Goal: Transaction & Acquisition: Purchase product/service

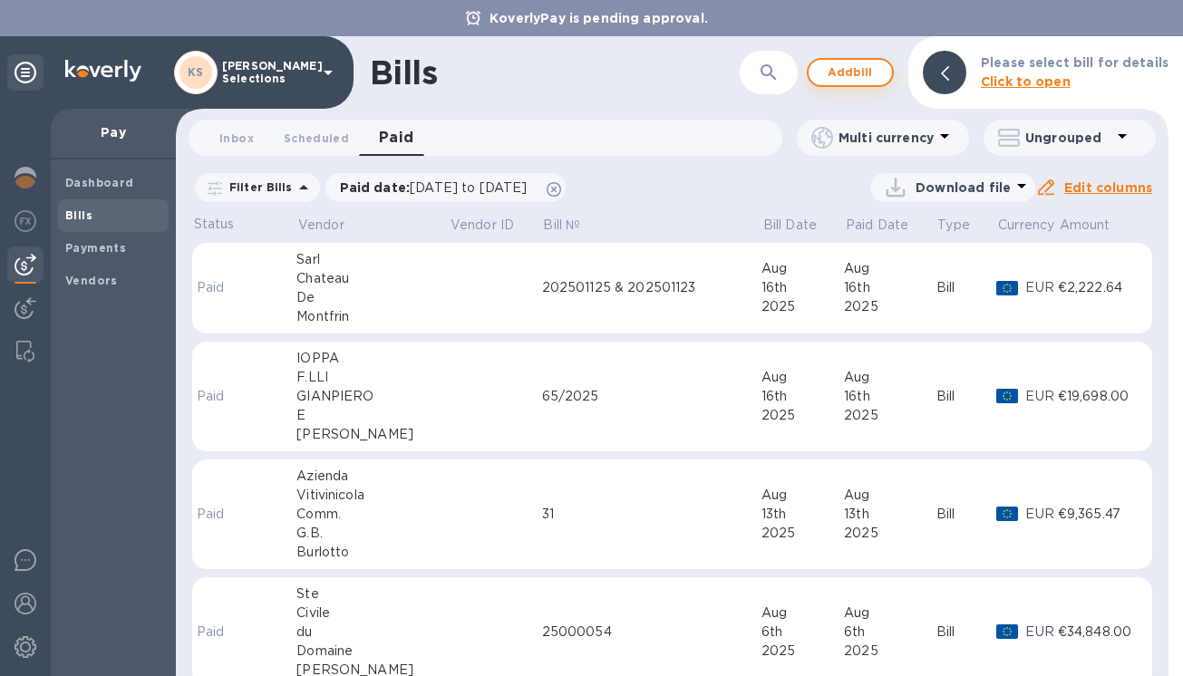
click at [860, 72] on span "Add bill" at bounding box center [850, 73] width 54 height 22
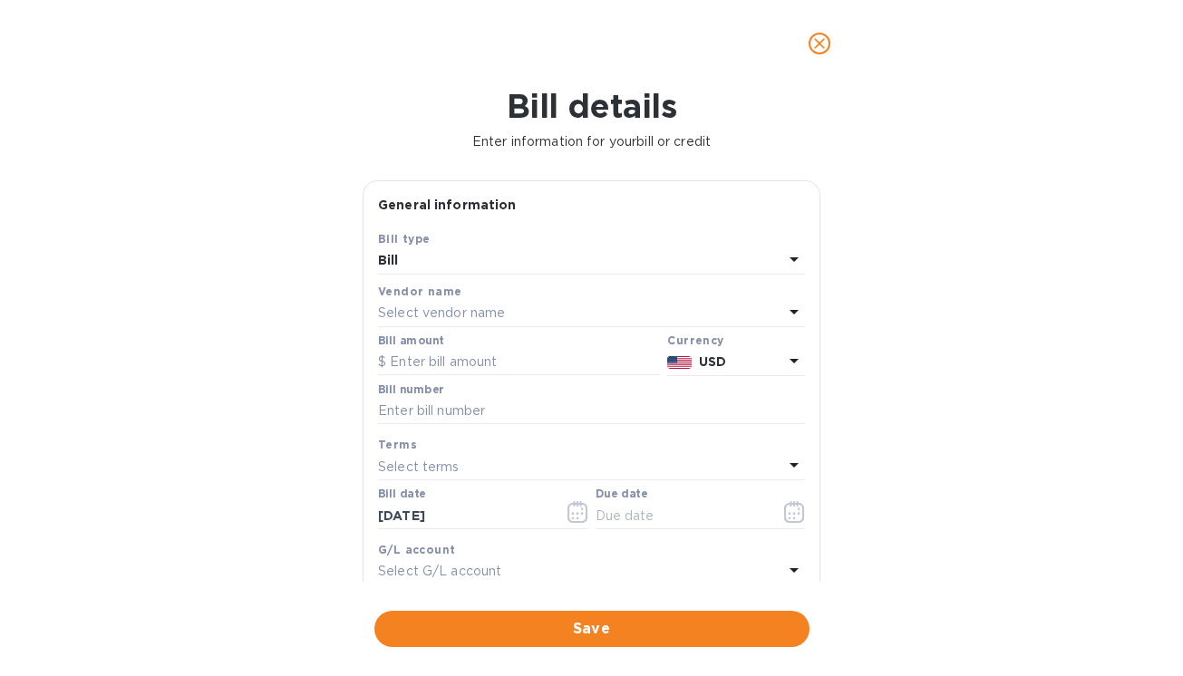
click at [403, 316] on p "Select vendor name" at bounding box center [441, 313] width 127 height 19
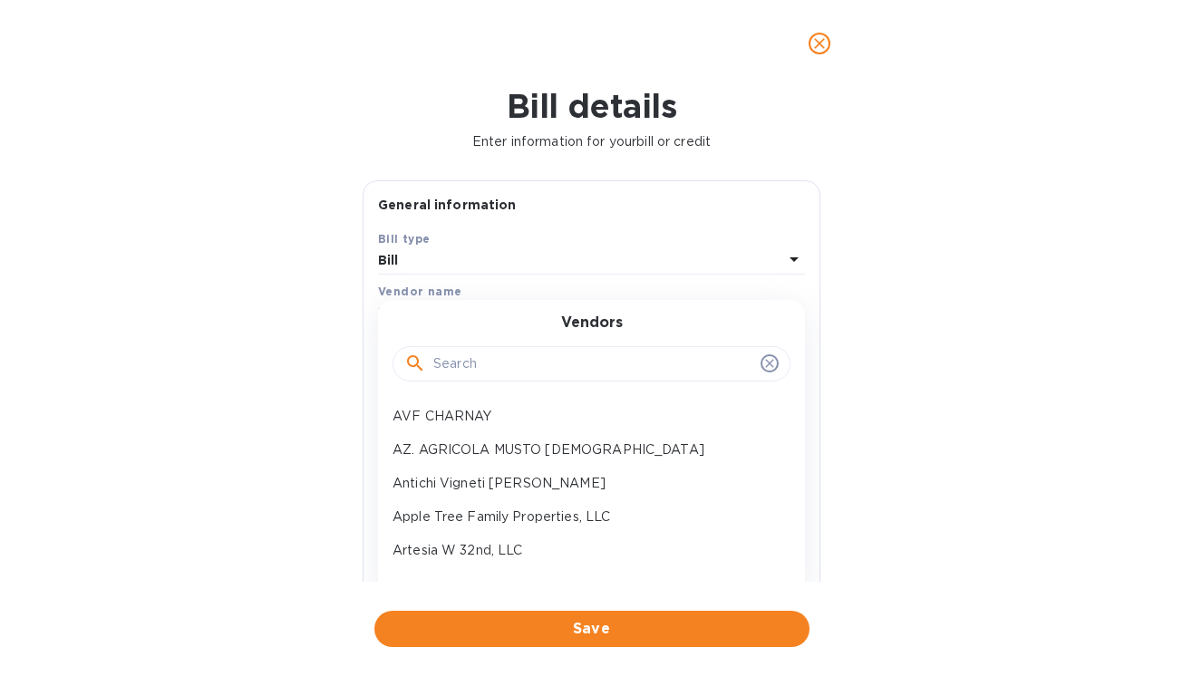
click at [445, 363] on input "text" at bounding box center [593, 364] width 320 height 27
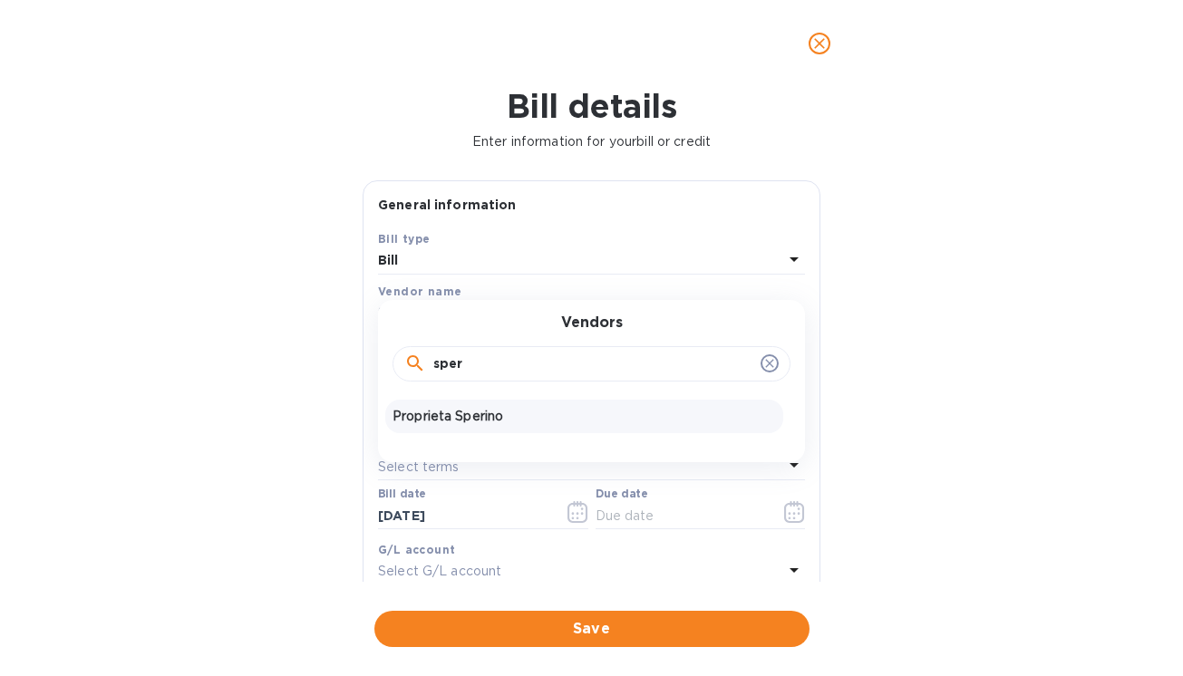
type input "sper"
click at [455, 414] on p "Proprieta Sperino" at bounding box center [583, 416] width 383 height 19
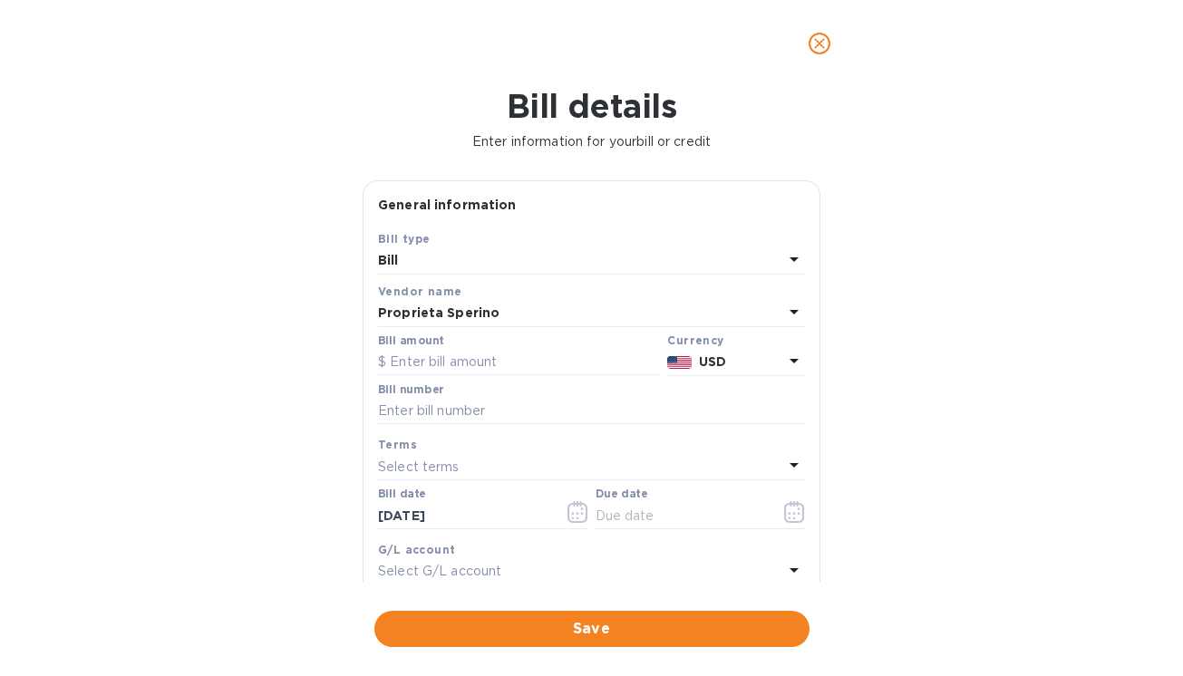
click at [739, 359] on p "USD" at bounding box center [741, 362] width 84 height 19
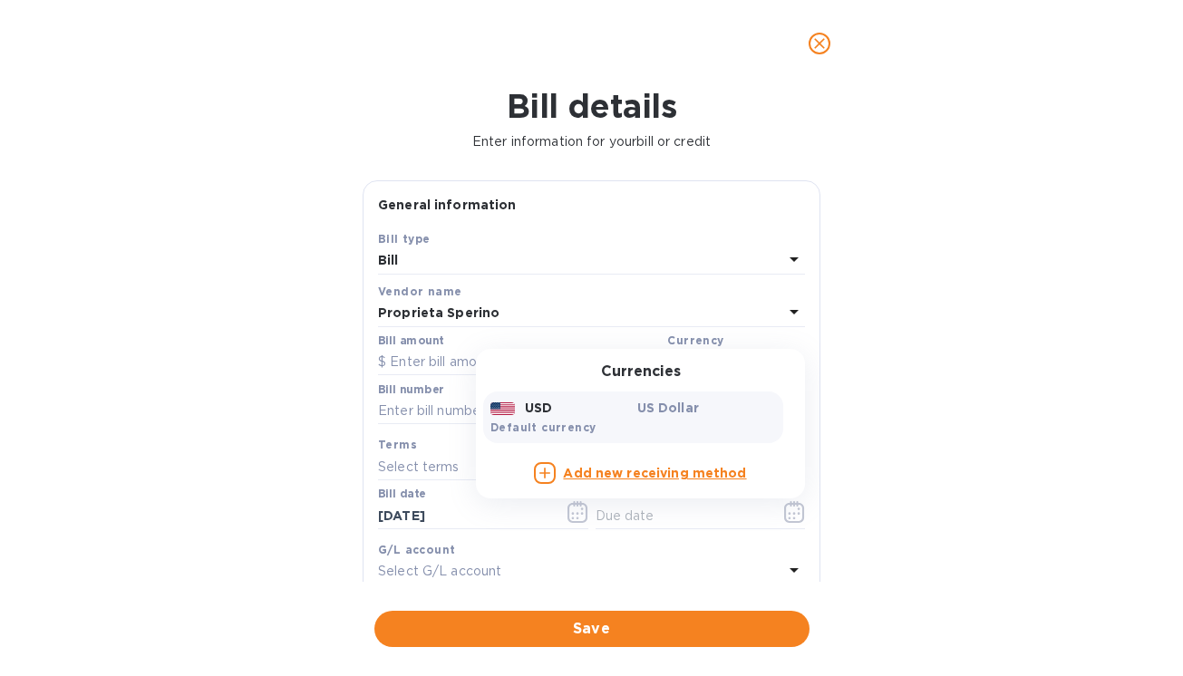
click at [438, 376] on div "Bill amount" at bounding box center [518, 355] width 289 height 49
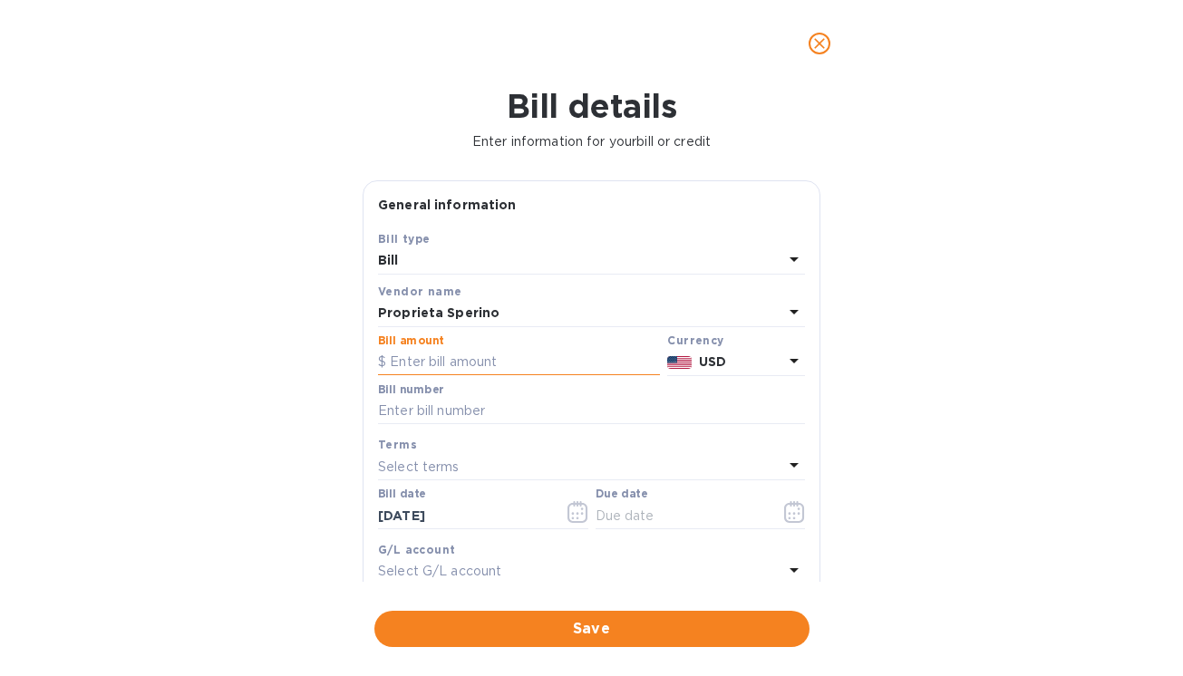
click at [432, 358] on input "text" at bounding box center [519, 362] width 282 height 27
paste input "16,699.20"
type input "16,699.20"
click at [258, 369] on div "Bill details Enter information for your bill or credit General information Save…" at bounding box center [591, 381] width 1183 height 589
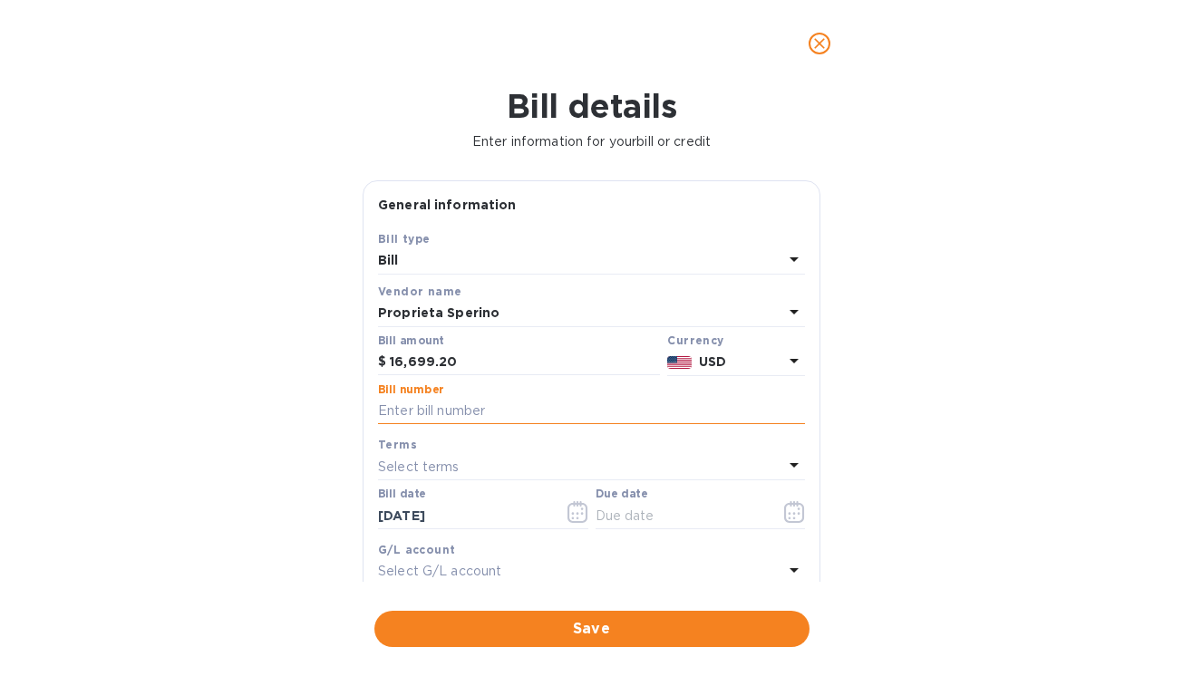
click at [405, 417] on input "text" at bounding box center [591, 411] width 427 height 27
paste input "37/2025"
type input "37/2025"
click at [792, 517] on icon "button" at bounding box center [794, 512] width 21 height 22
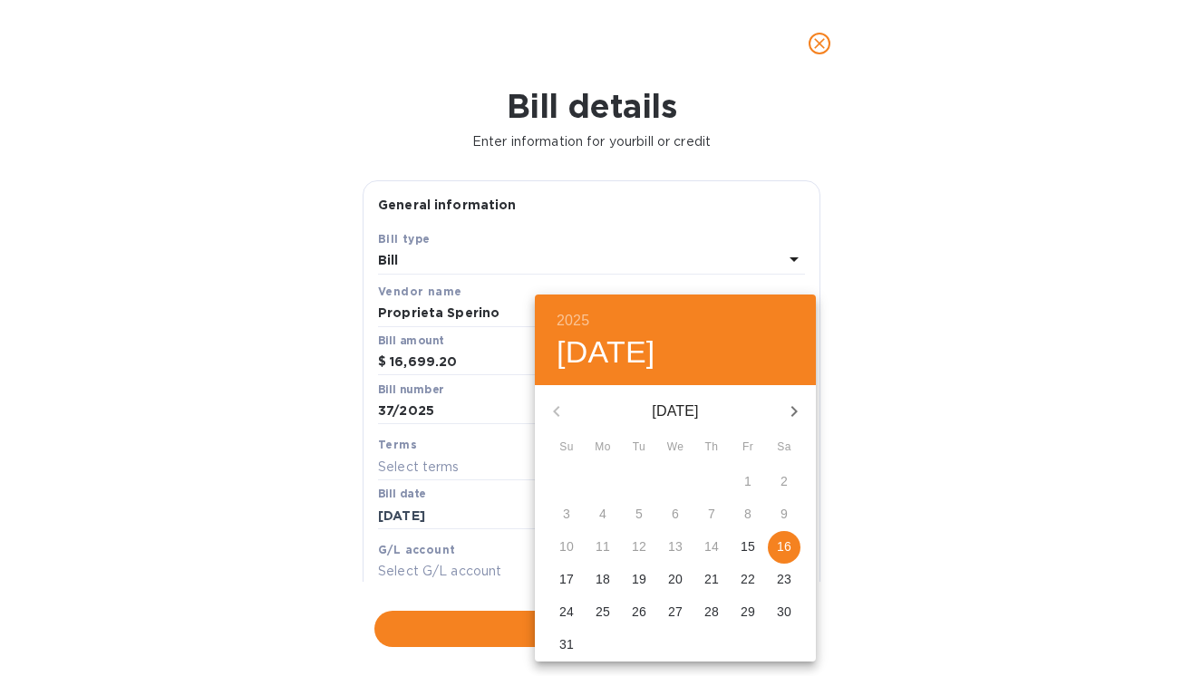
click at [783, 547] on p "16" at bounding box center [784, 546] width 14 height 18
type input "[DATE]"
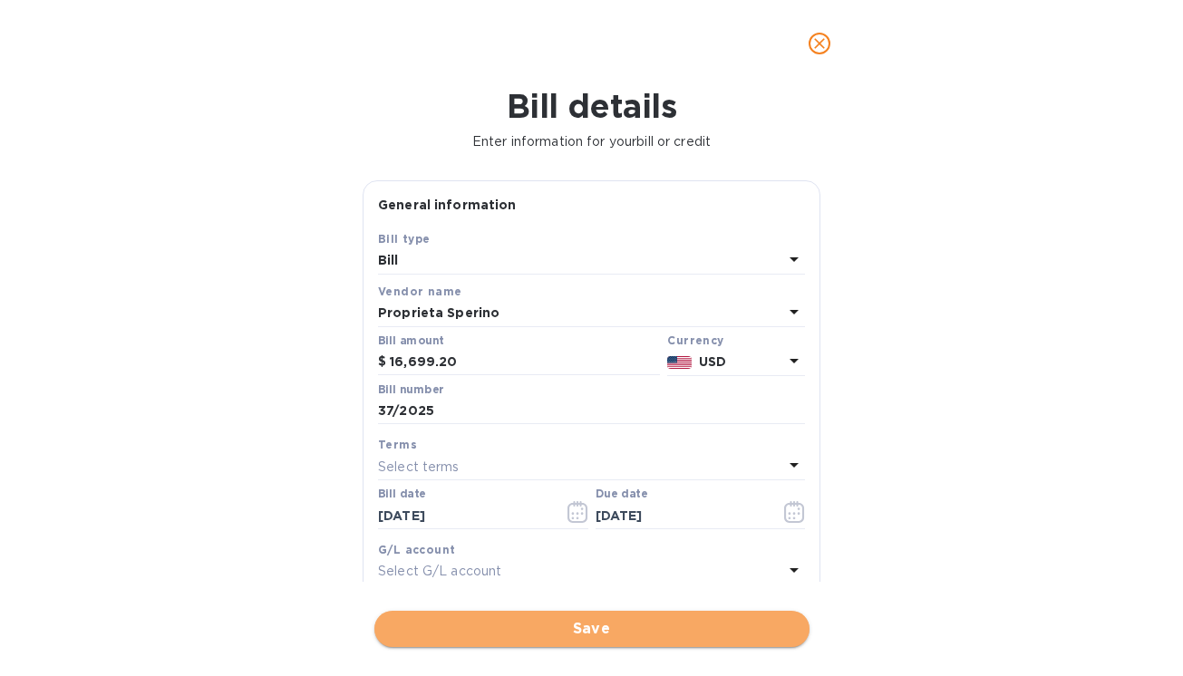
click at [575, 628] on span "Save" at bounding box center [592, 629] width 406 height 22
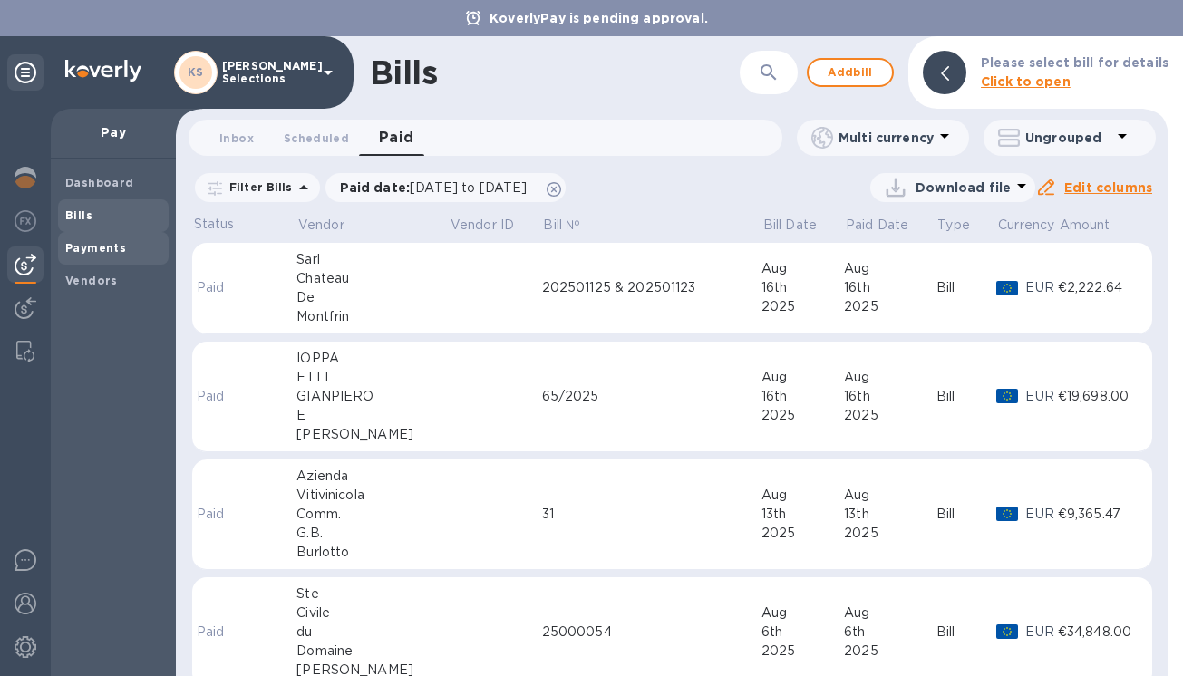
click at [93, 258] on div "Payments" at bounding box center [113, 248] width 111 height 33
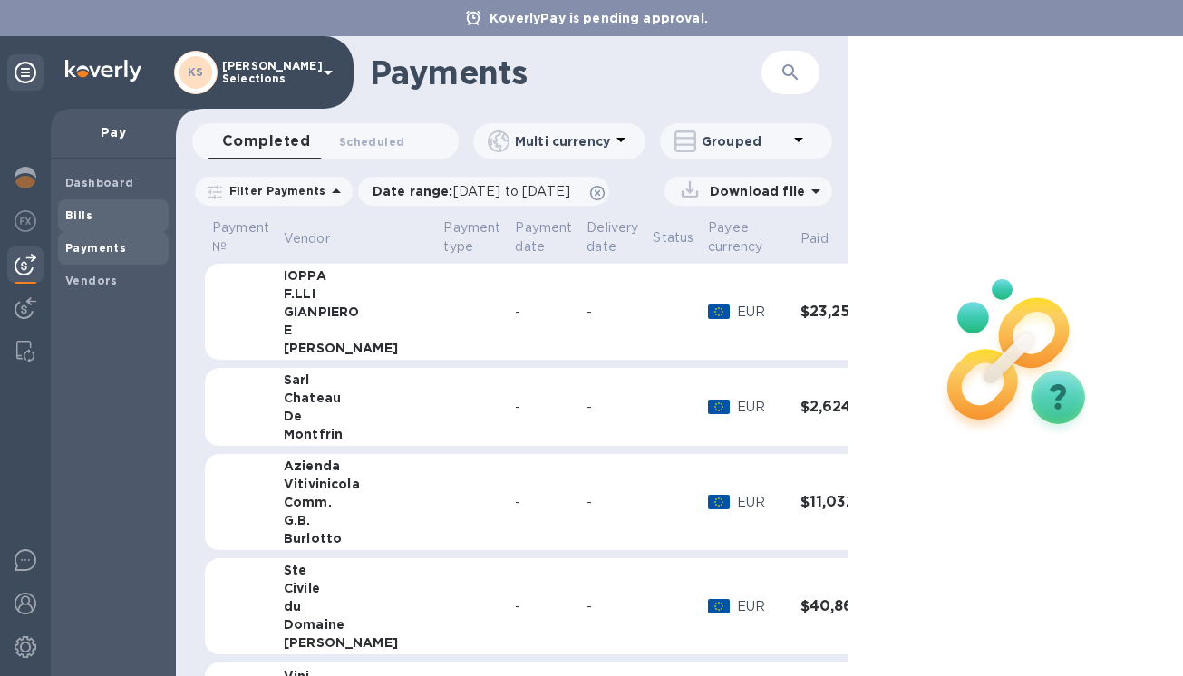
click at [92, 220] on span "Bills" at bounding box center [113, 216] width 96 height 18
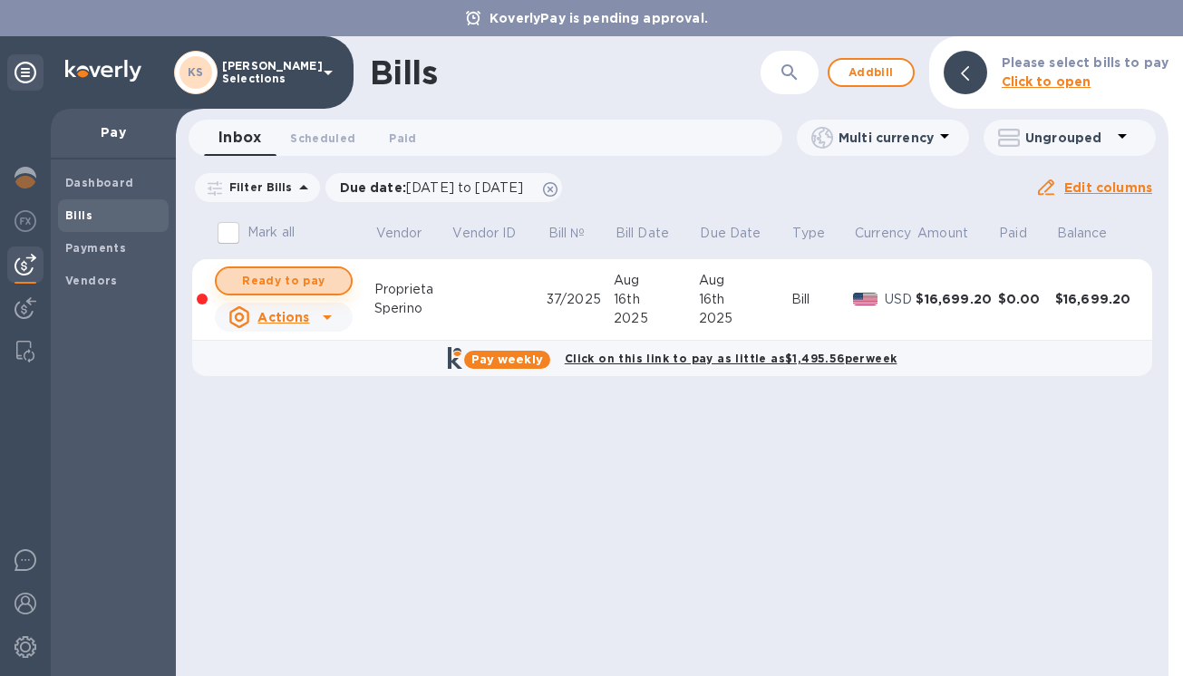
click at [302, 282] on span "Ready to pay" at bounding box center [283, 281] width 105 height 22
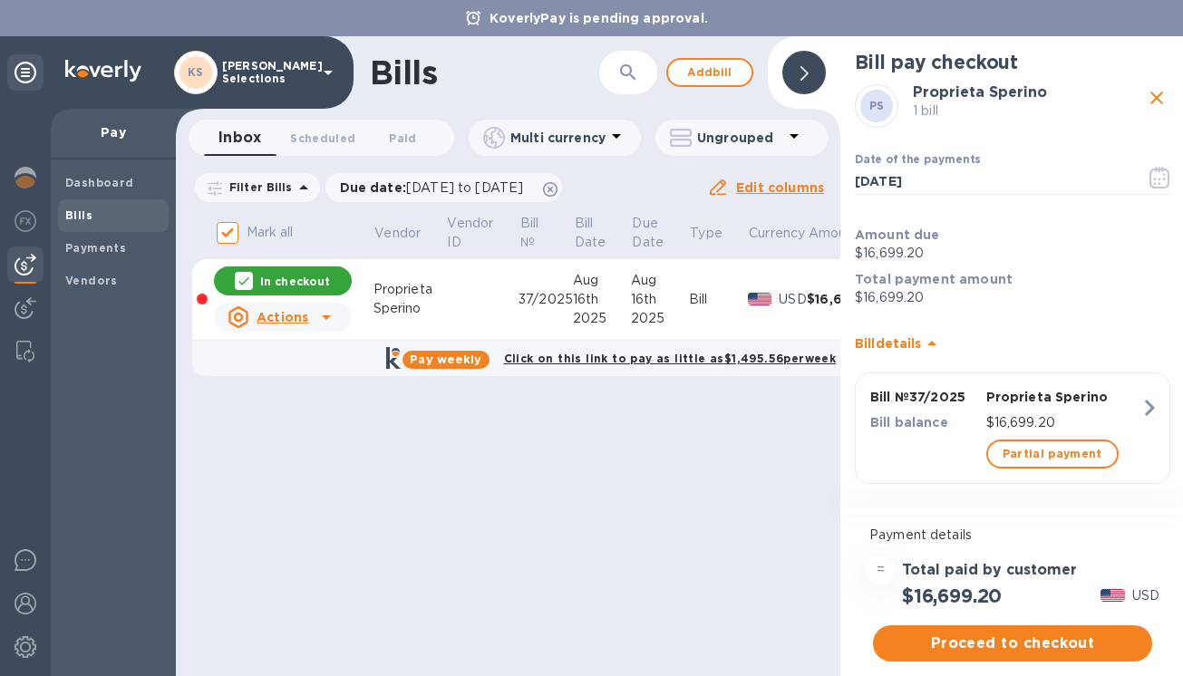
scroll to position [11, 0]
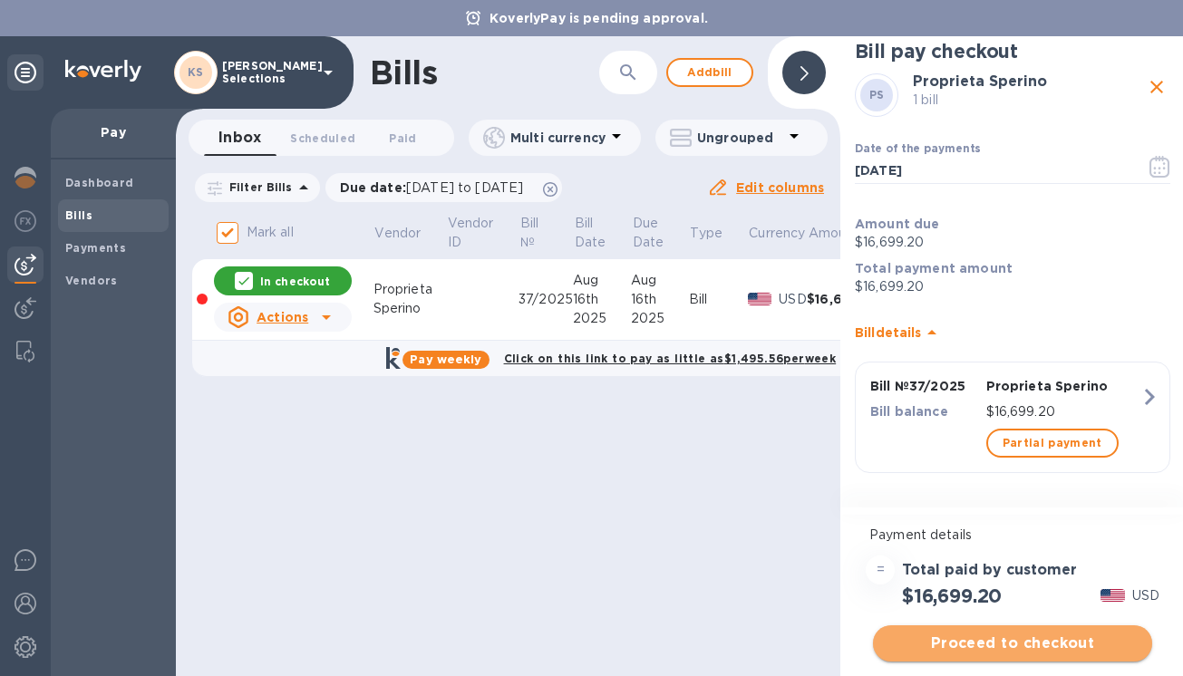
click at [1026, 647] on span "Proceed to checkout" at bounding box center [1012, 644] width 250 height 22
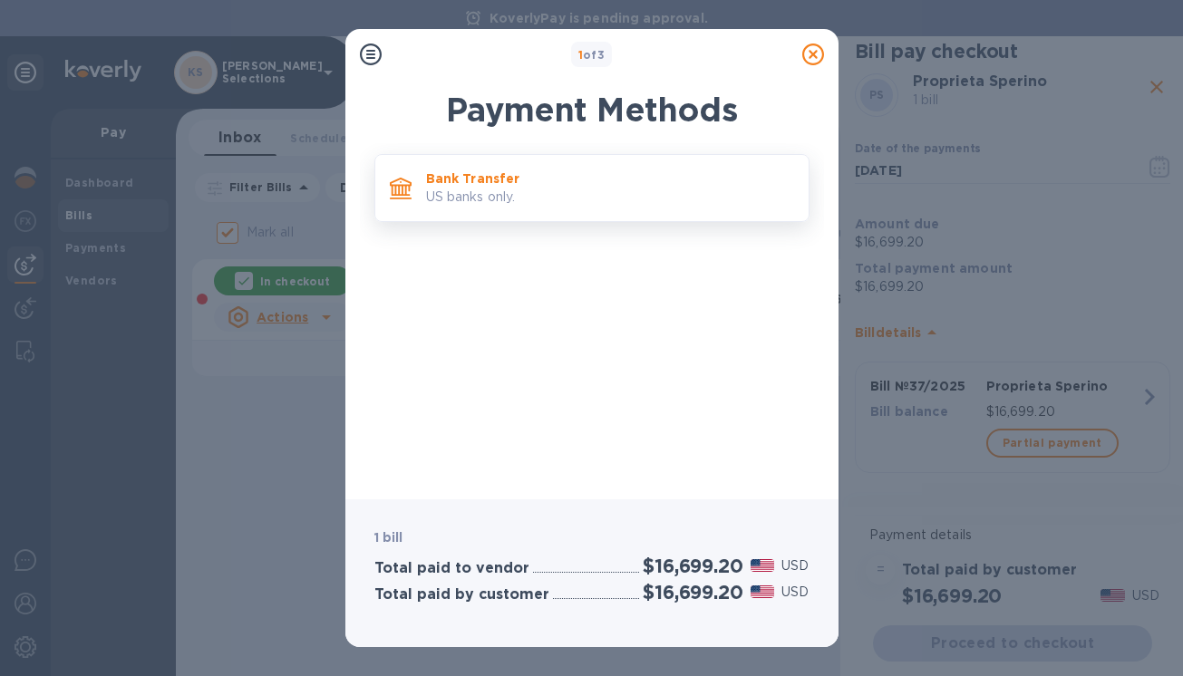
click at [540, 170] on p "Bank Transfer" at bounding box center [610, 178] width 368 height 18
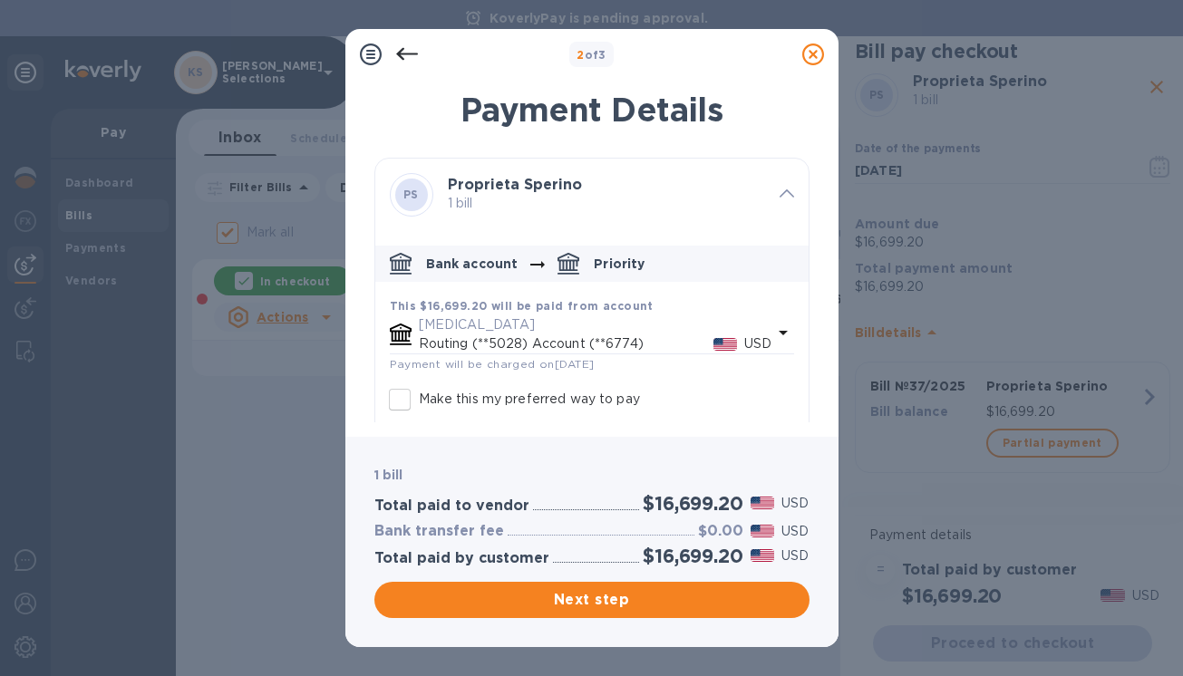
click at [776, 330] on icon "default-method" at bounding box center [783, 333] width 22 height 22
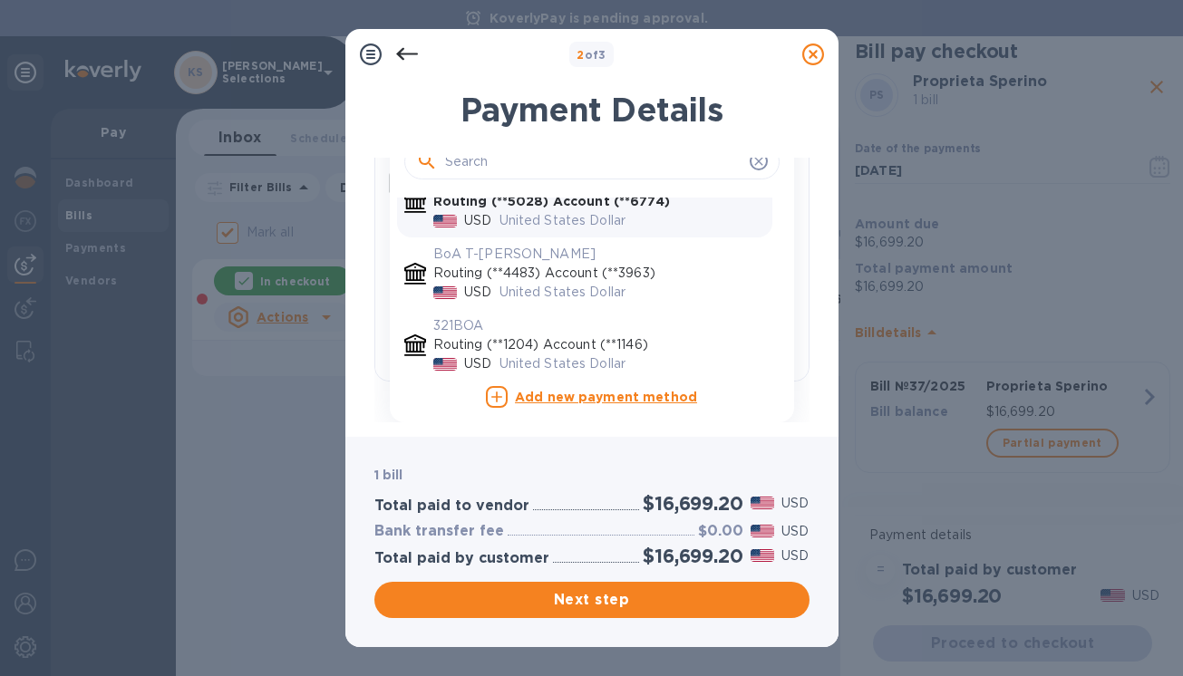
scroll to position [41, 0]
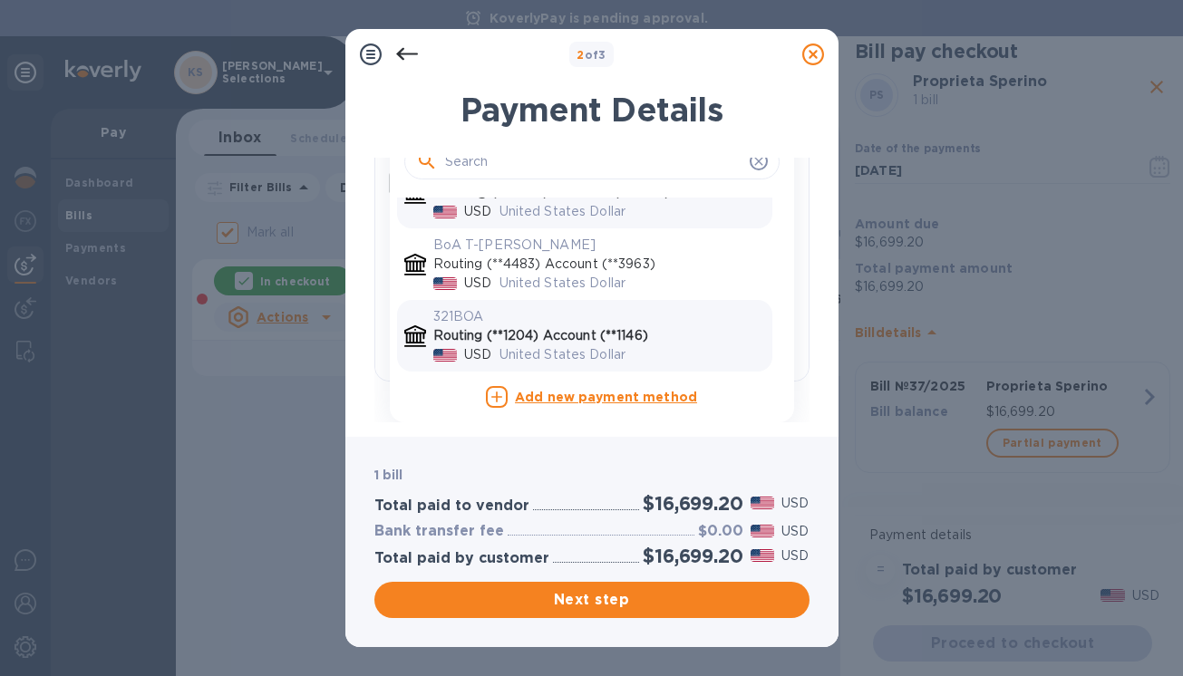
click at [545, 339] on p "Routing (**1204) Account (**1146)" at bounding box center [599, 335] width 332 height 19
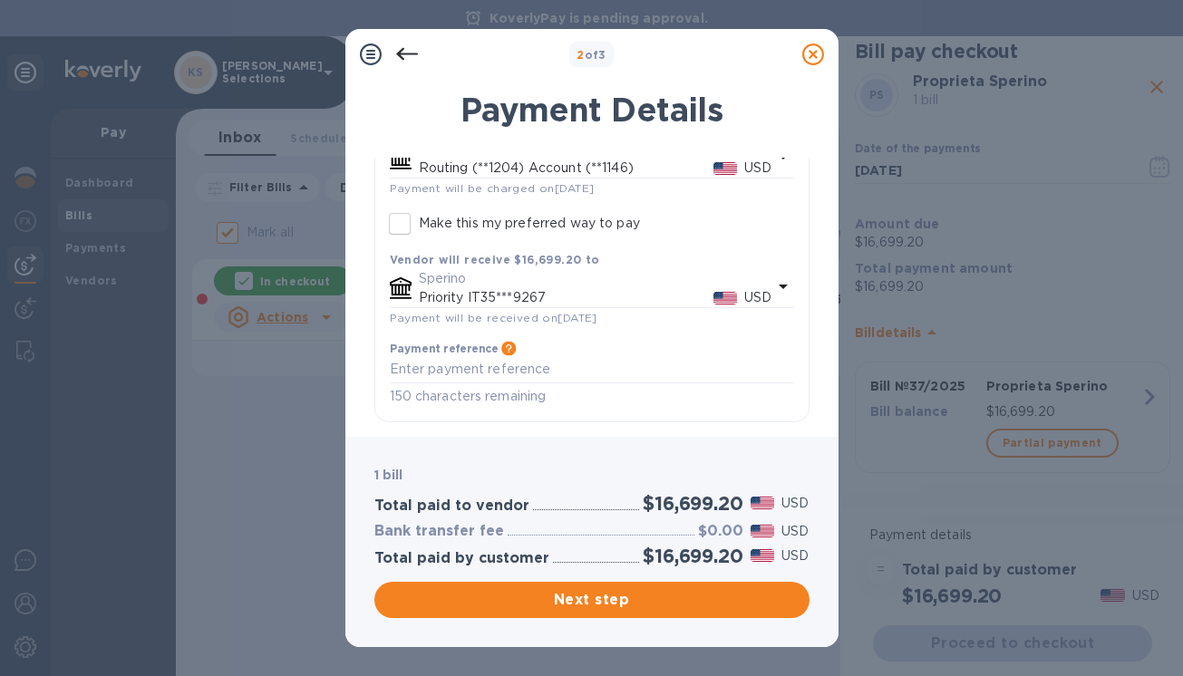
scroll to position [178, 0]
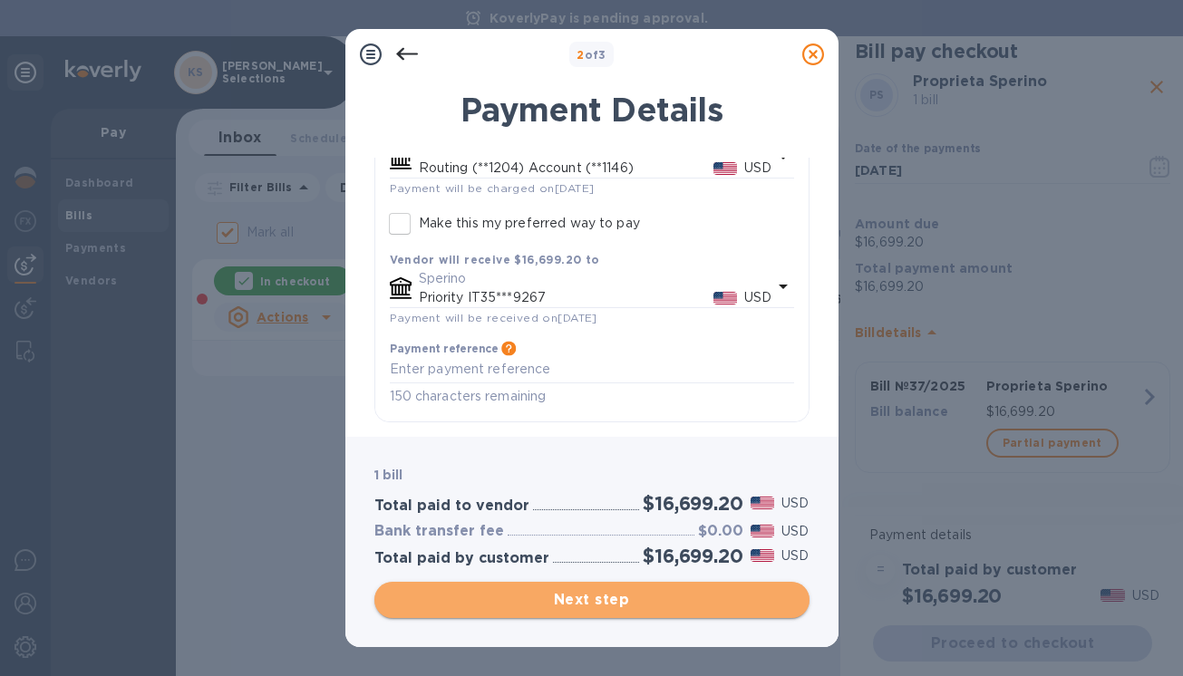
click at [585, 601] on span "Next step" at bounding box center [592, 600] width 406 height 22
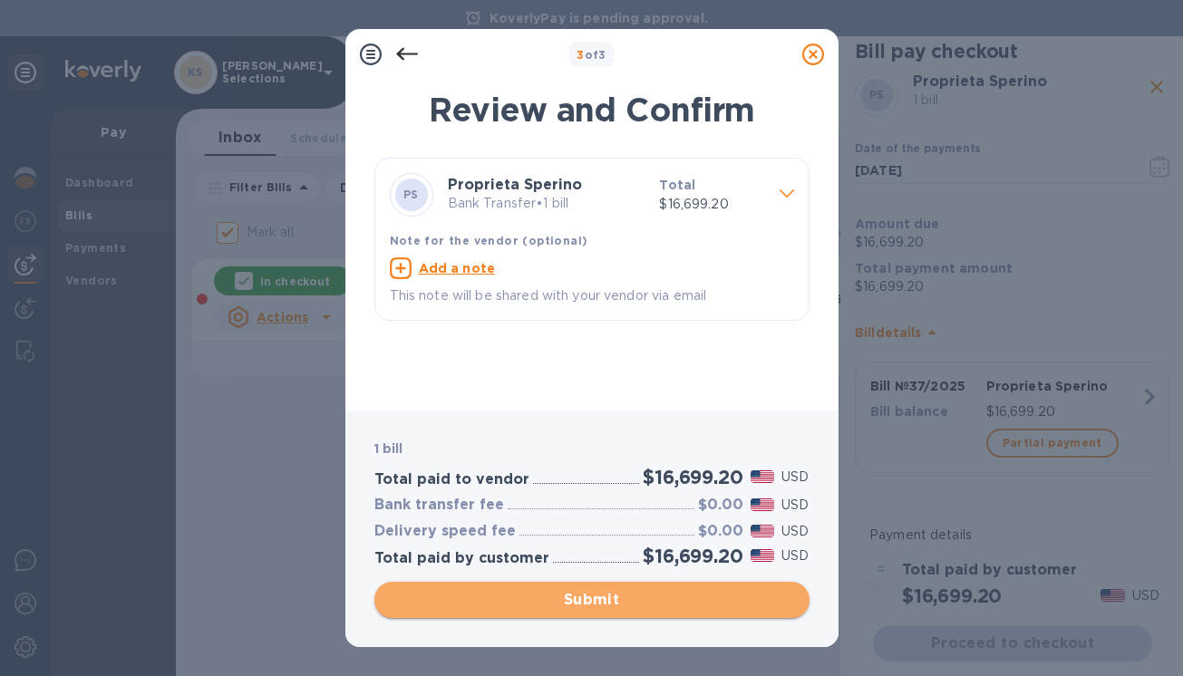
click at [585, 601] on span "Submit" at bounding box center [592, 600] width 406 height 22
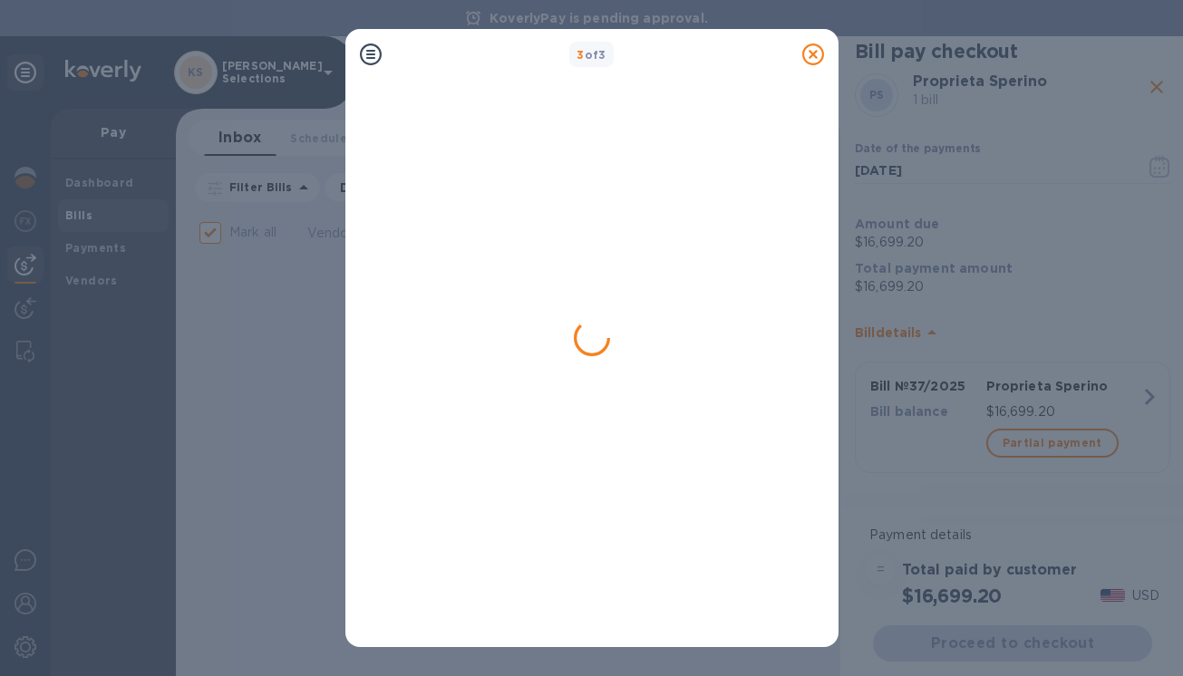
checkbox input "false"
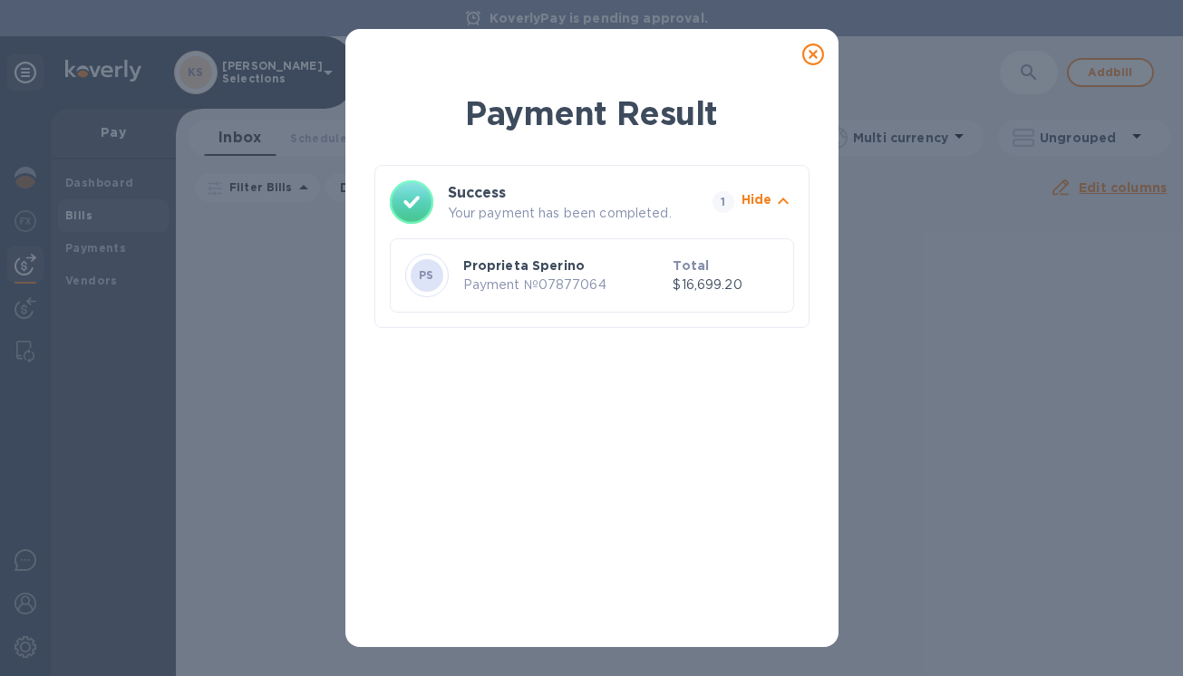
click at [816, 57] on icon at bounding box center [813, 54] width 22 height 22
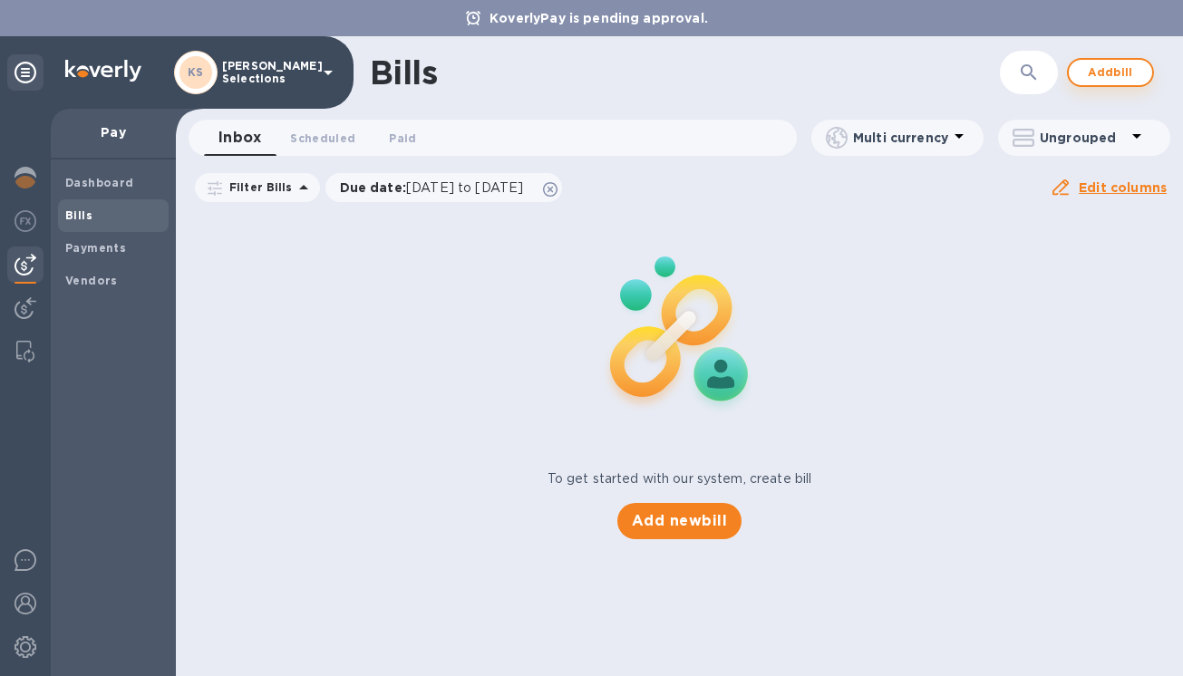
click at [1087, 72] on span "Add bill" at bounding box center [1110, 73] width 54 height 22
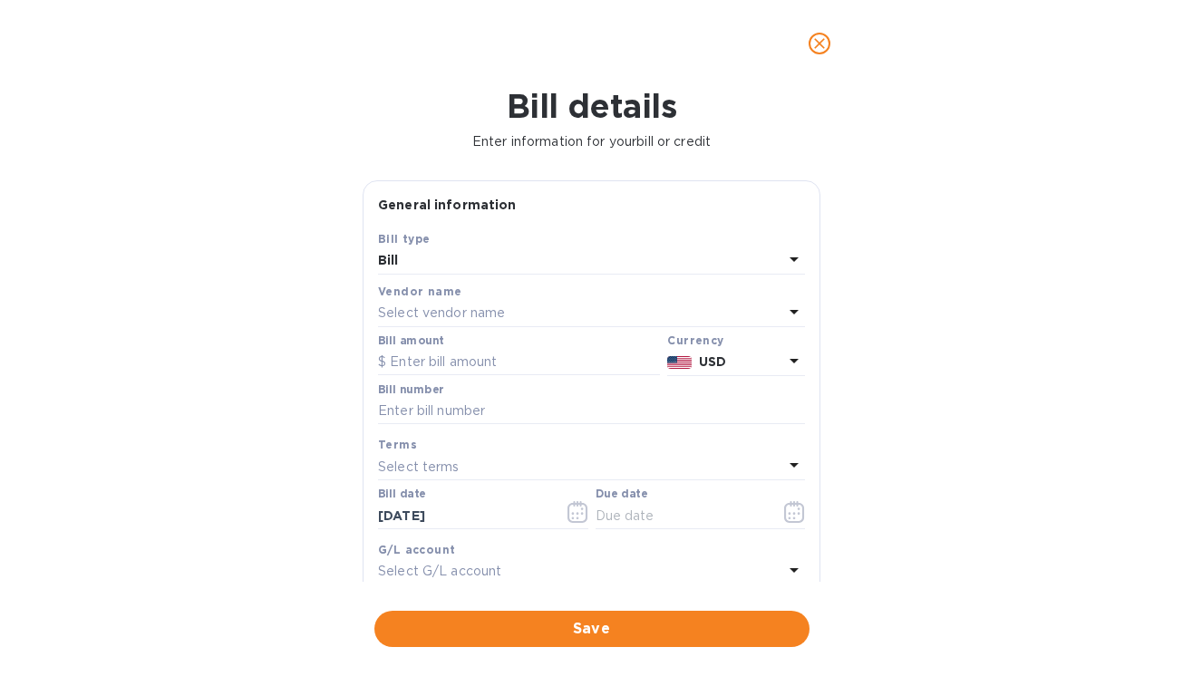
click at [453, 321] on p "Select vendor name" at bounding box center [441, 313] width 127 height 19
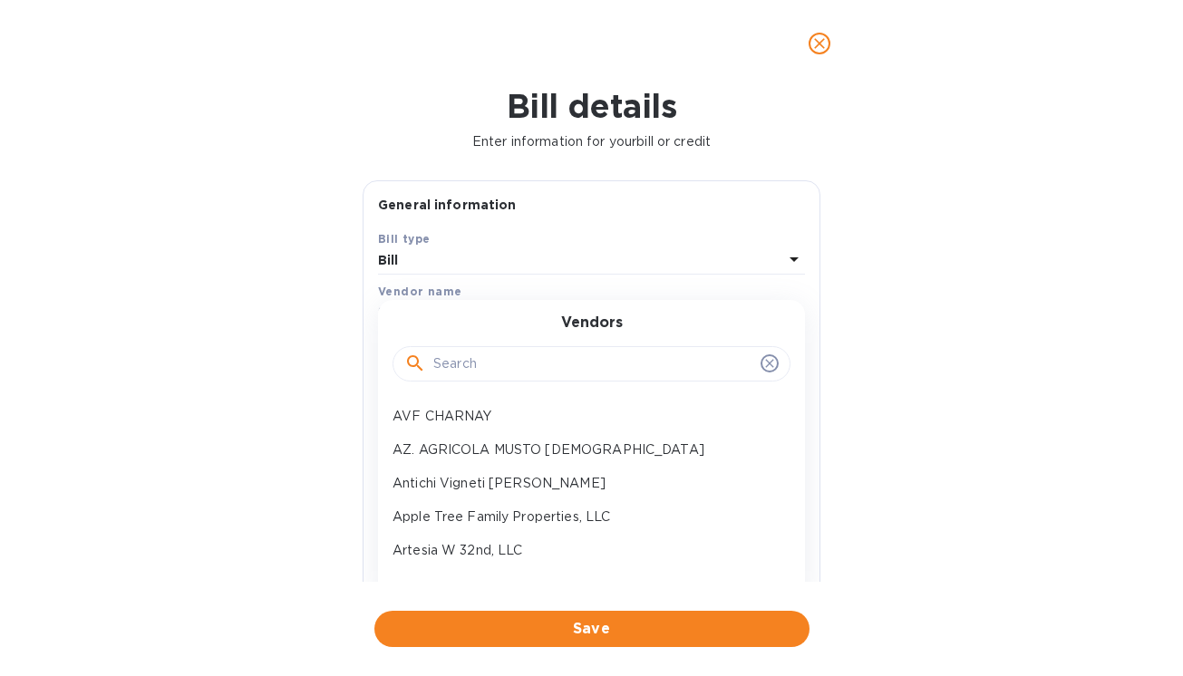
click at [457, 370] on input "text" at bounding box center [593, 364] width 320 height 27
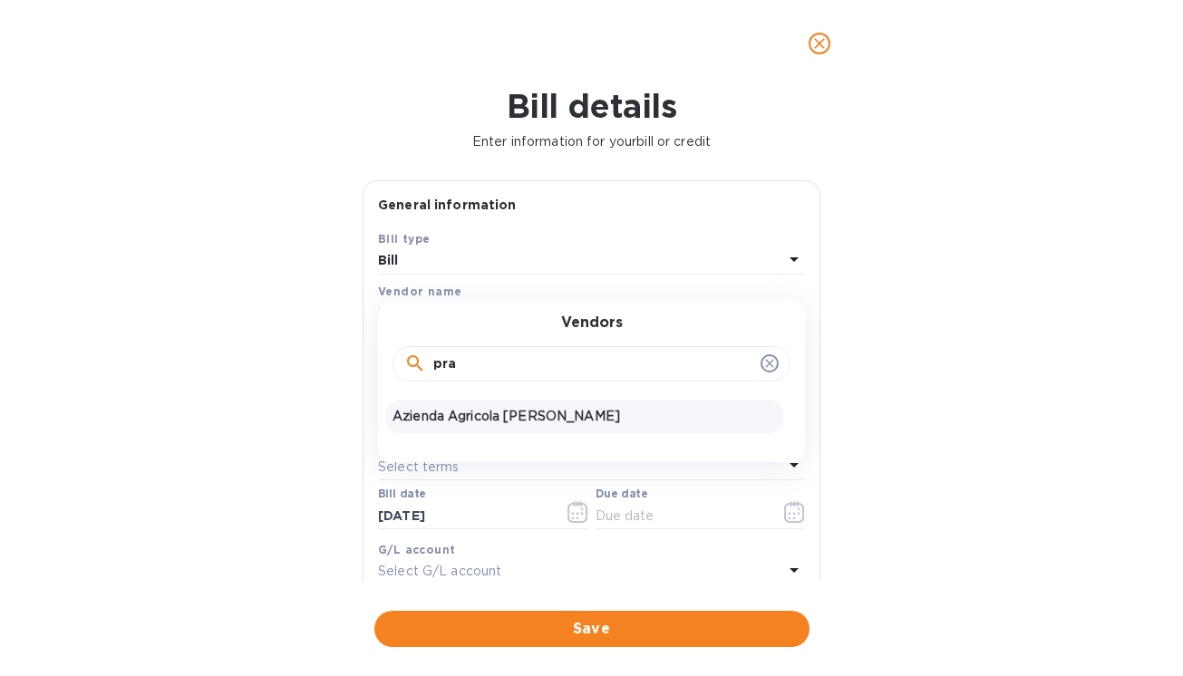
type input "pra"
click at [455, 414] on p "Azienda Agricola [PERSON_NAME]" at bounding box center [583, 416] width 383 height 19
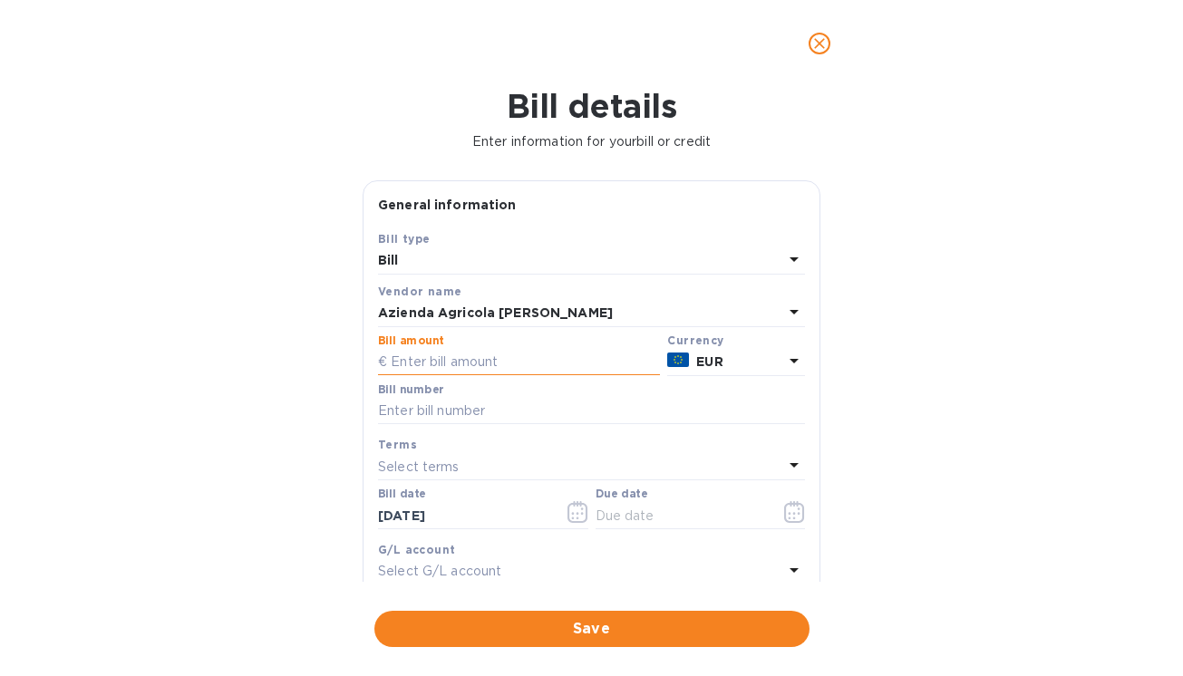
click at [445, 365] on input "text" at bounding box center [519, 362] width 282 height 27
type input "19,788.00"
click at [449, 412] on input "text" at bounding box center [591, 411] width 427 height 27
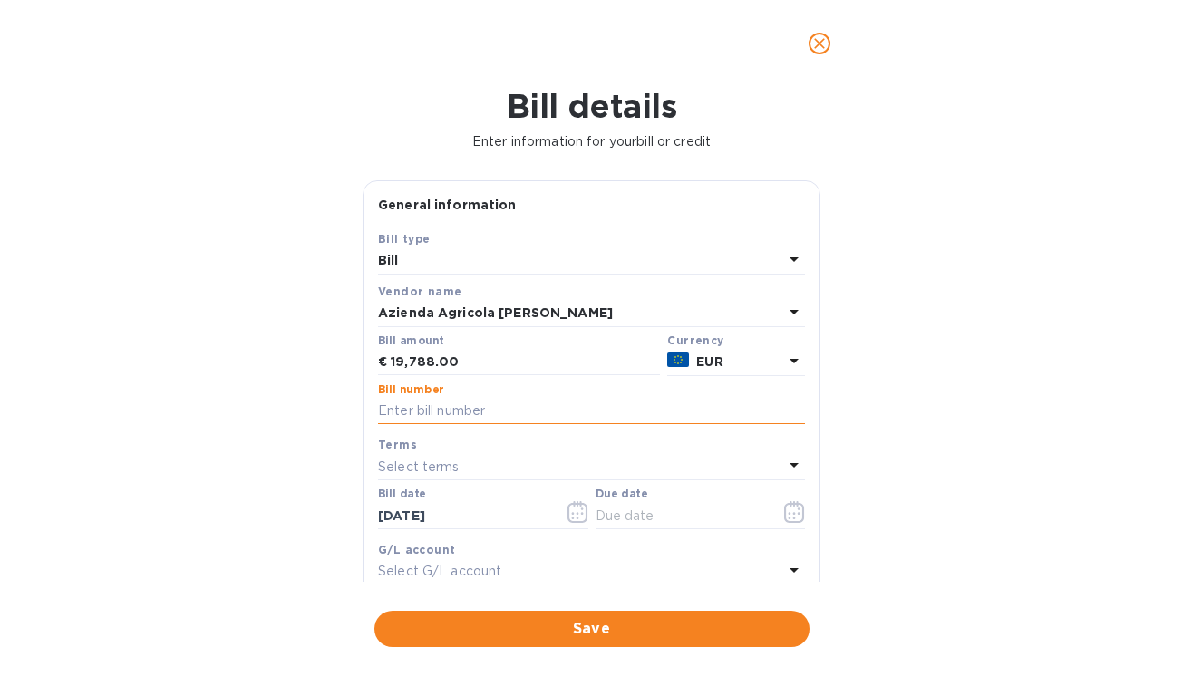
paste input "258/2025"
type input "258/2025"
click at [793, 511] on icon "button" at bounding box center [794, 512] width 21 height 22
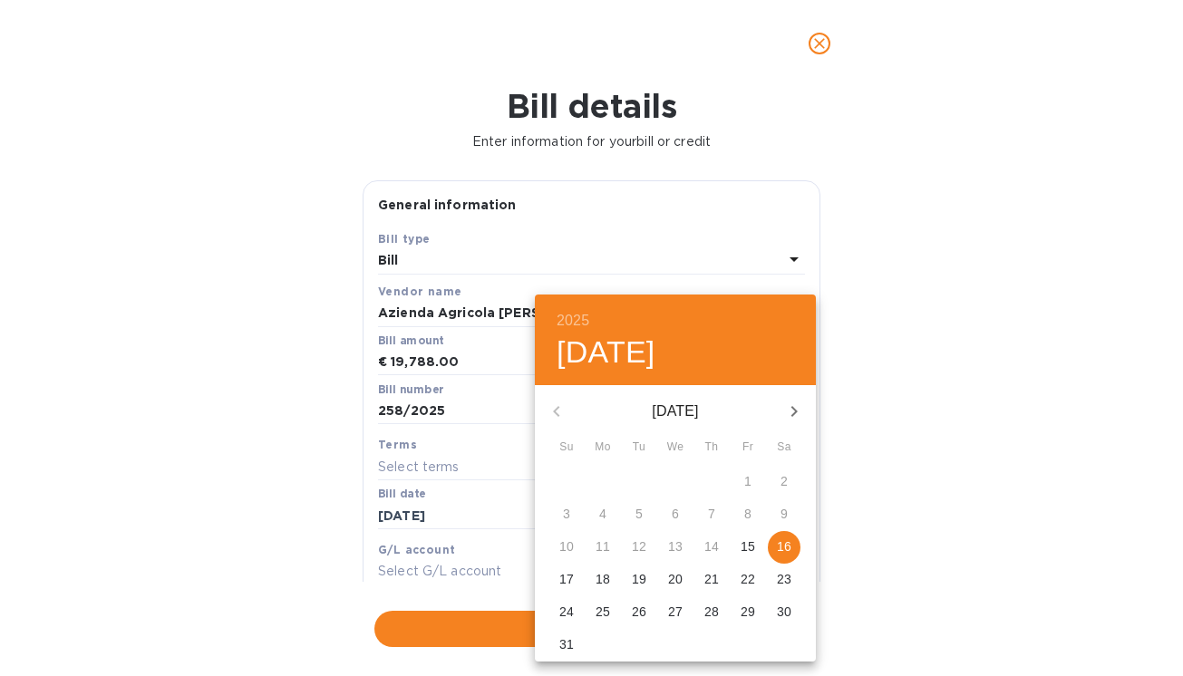
click at [790, 544] on p "16" at bounding box center [784, 546] width 14 height 18
type input "[DATE]"
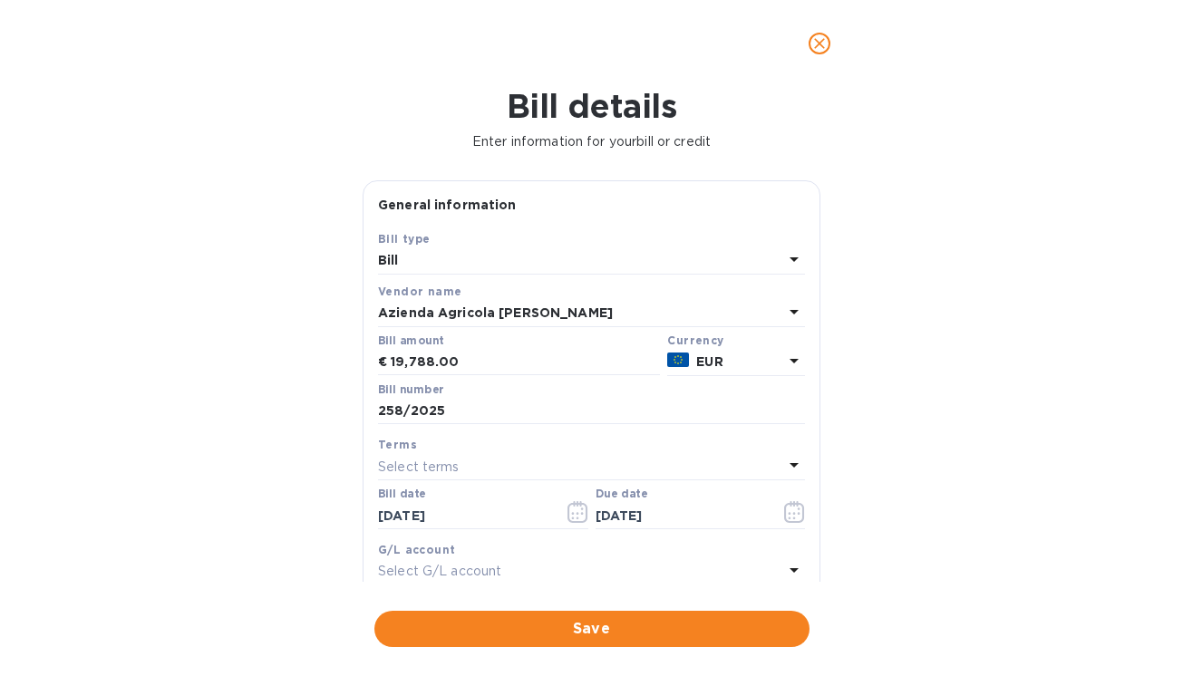
scroll to position [280, 0]
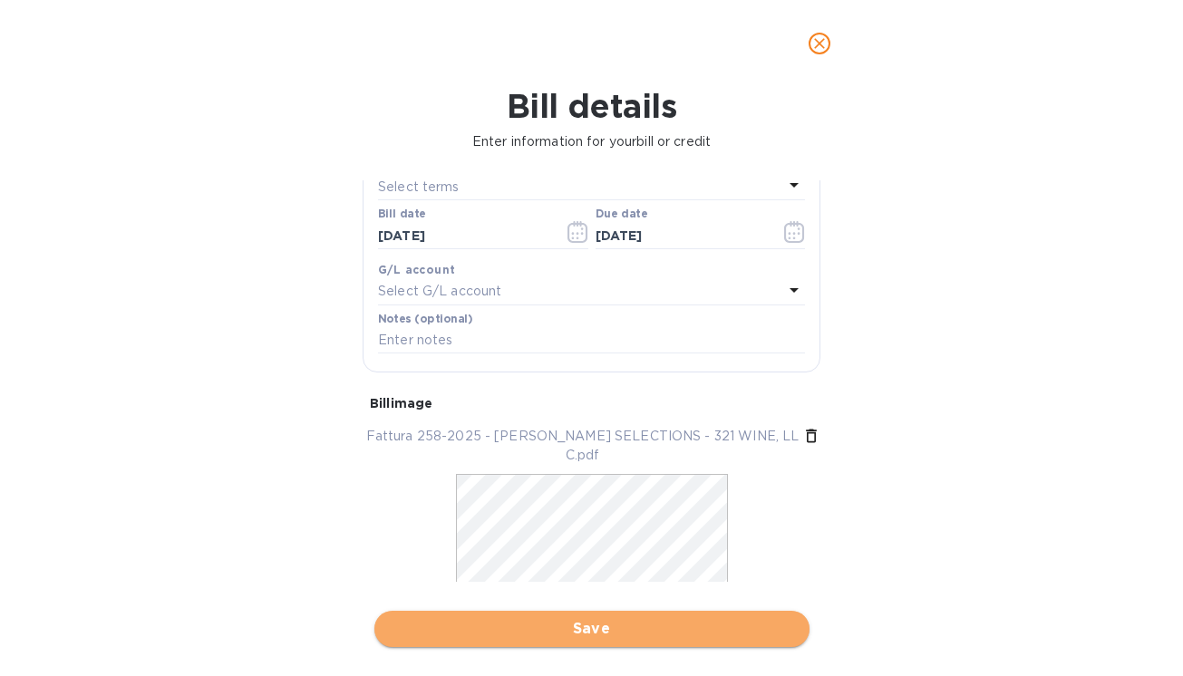
click at [579, 626] on span "Save" at bounding box center [592, 629] width 406 height 22
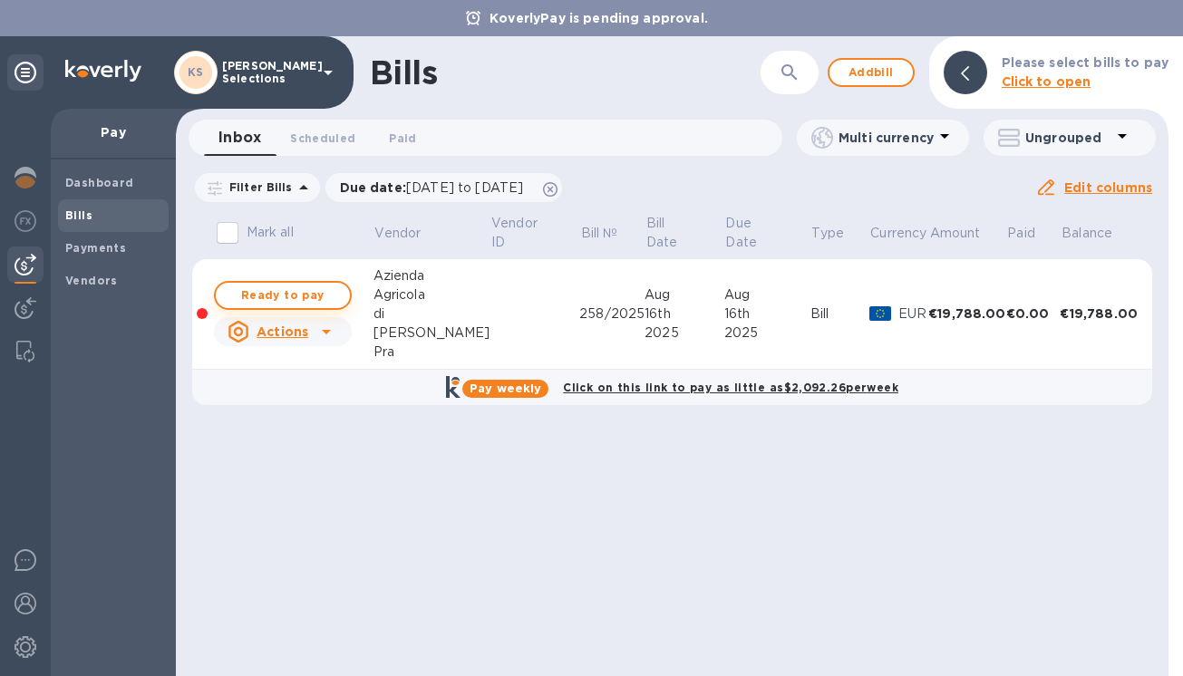
click at [285, 290] on span "Ready to pay" at bounding box center [282, 296] width 105 height 22
checkbox input "true"
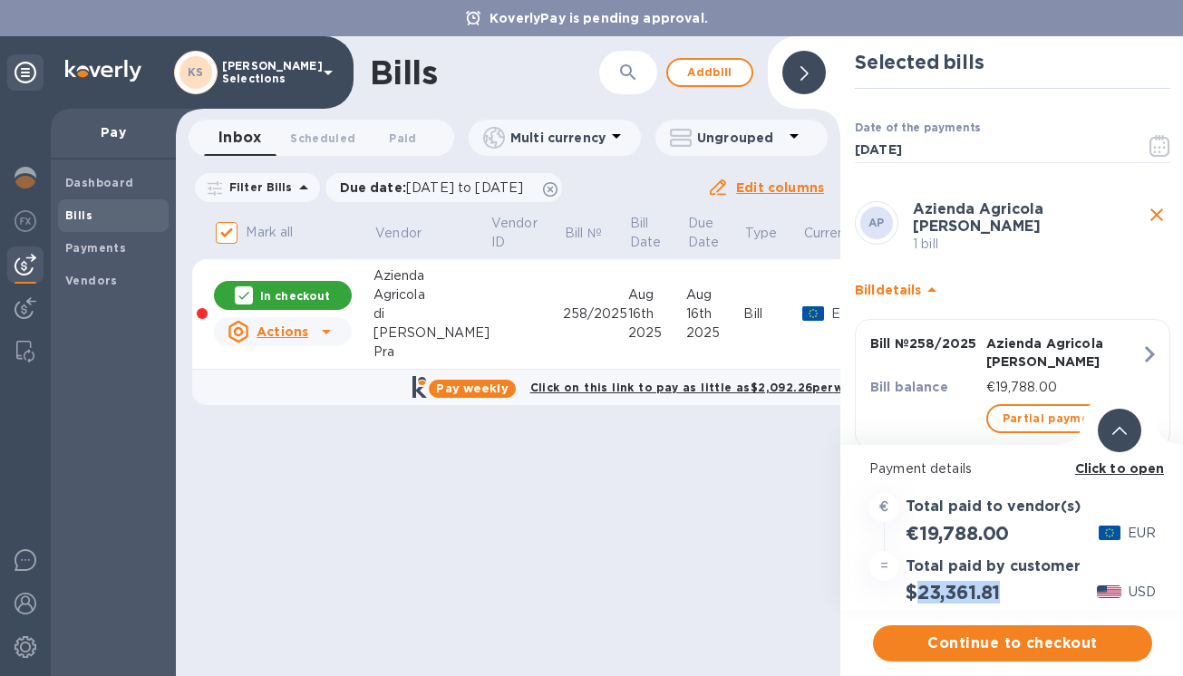
drag, startPoint x: 1005, startPoint y: 593, endPoint x: 918, endPoint y: 594, distance: 87.0
click at [918, 594] on div "$23,361.81" at bounding box center [952, 592] width 101 height 30
copy h2 "23,361.81"
click at [1131, 470] on b "Click to open" at bounding box center [1120, 468] width 90 height 14
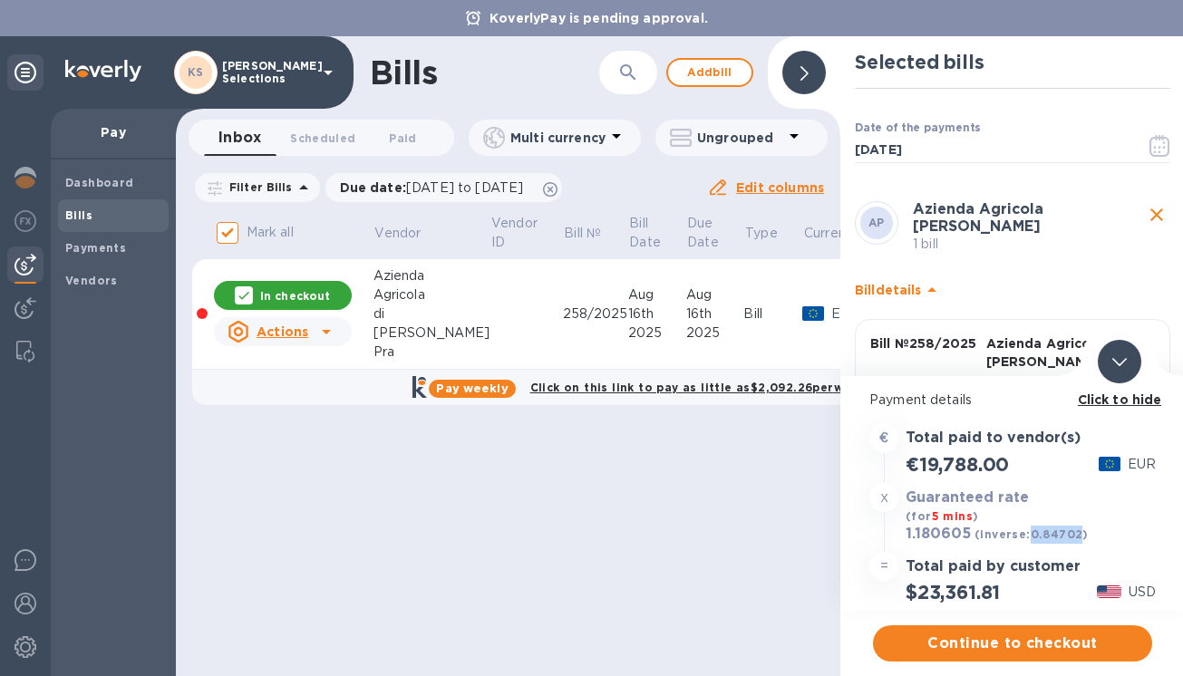
drag, startPoint x: 1078, startPoint y: 536, endPoint x: 1029, endPoint y: 536, distance: 48.9
click at [1029, 536] on b "(inverse: 0.84702 )" at bounding box center [1031, 534] width 114 height 14
copy b "0.84702"
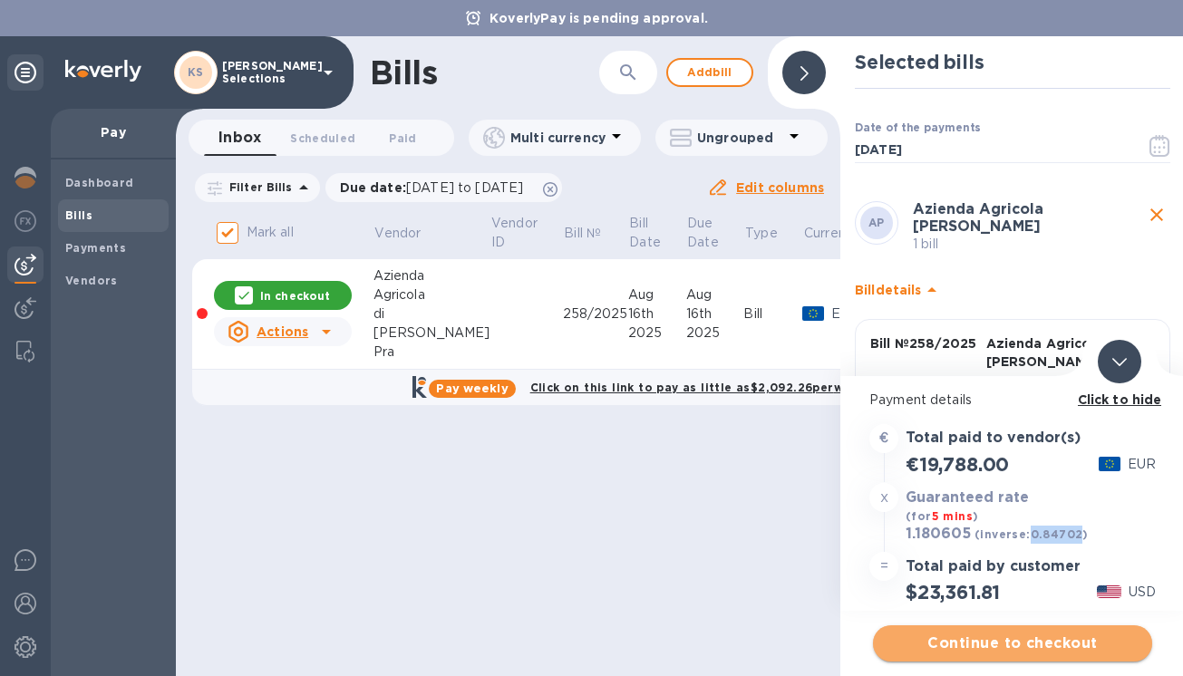
click at [1008, 642] on span "Continue to checkout" at bounding box center [1012, 644] width 250 height 22
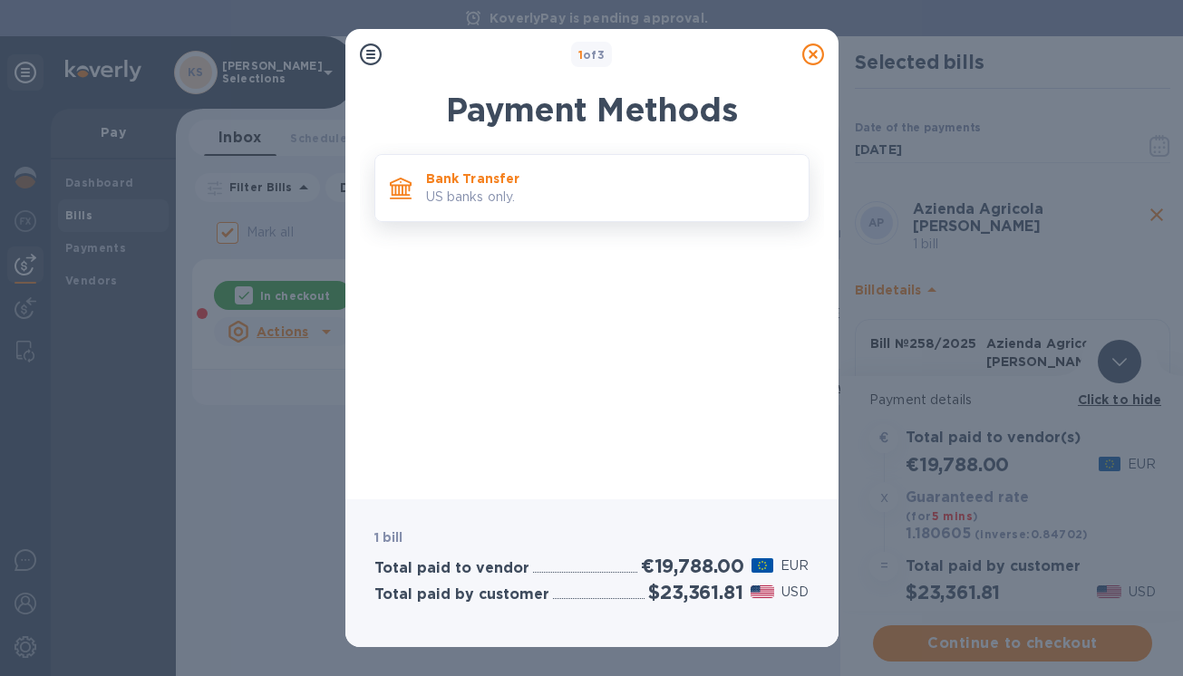
click at [551, 182] on p "Bank Transfer" at bounding box center [610, 178] width 368 height 18
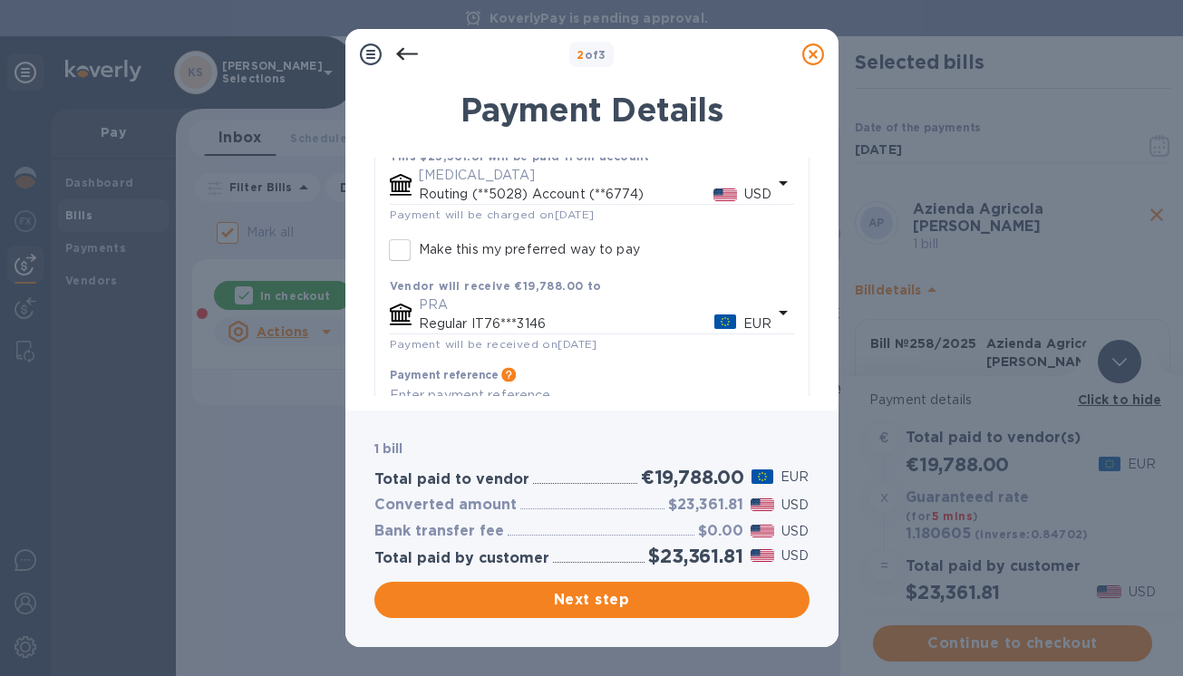
scroll to position [166, 0]
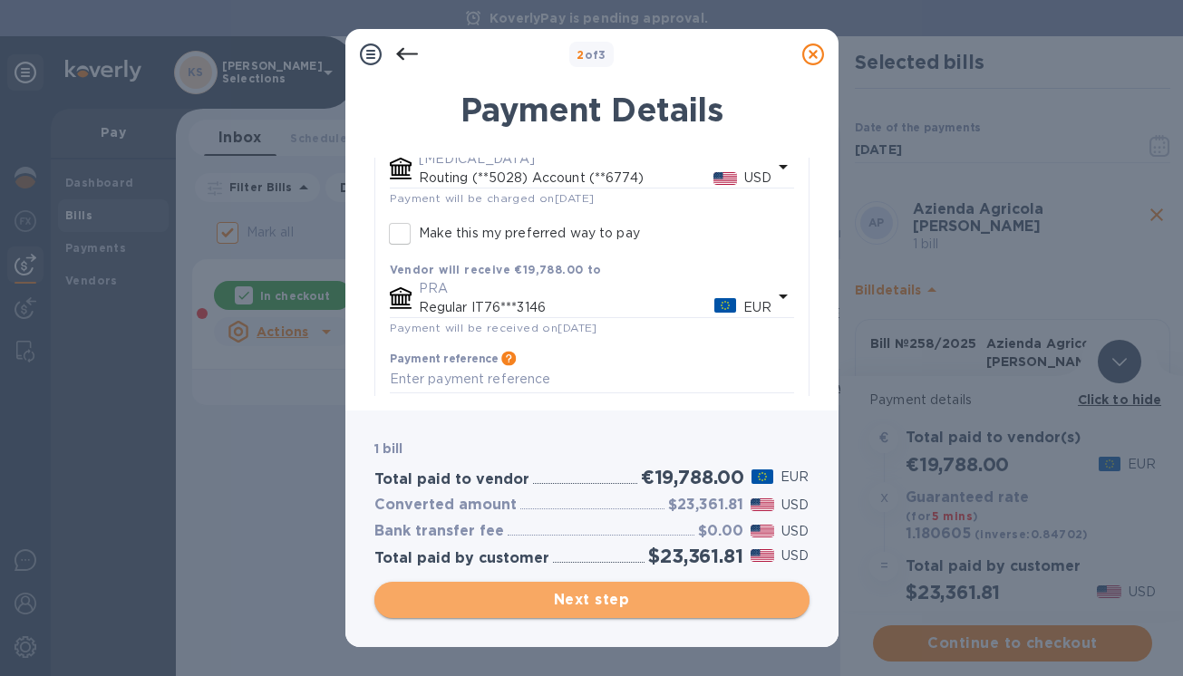
click at [587, 605] on span "Next step" at bounding box center [592, 600] width 406 height 22
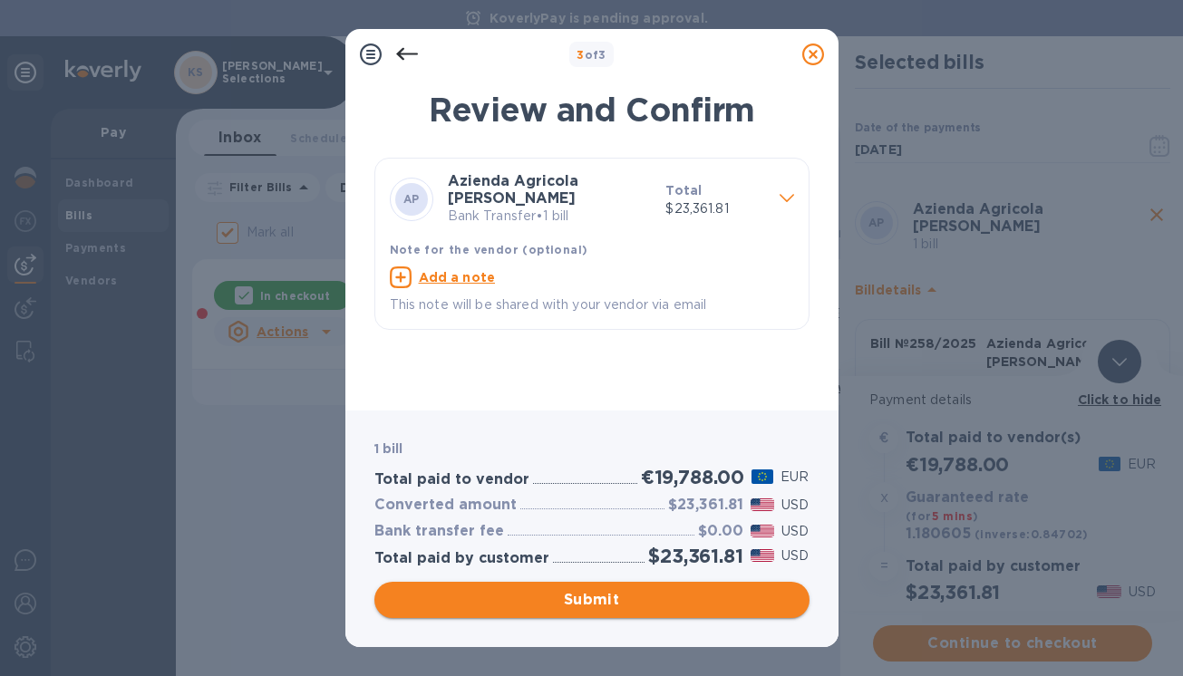
click at [587, 605] on span "Submit" at bounding box center [592, 600] width 406 height 22
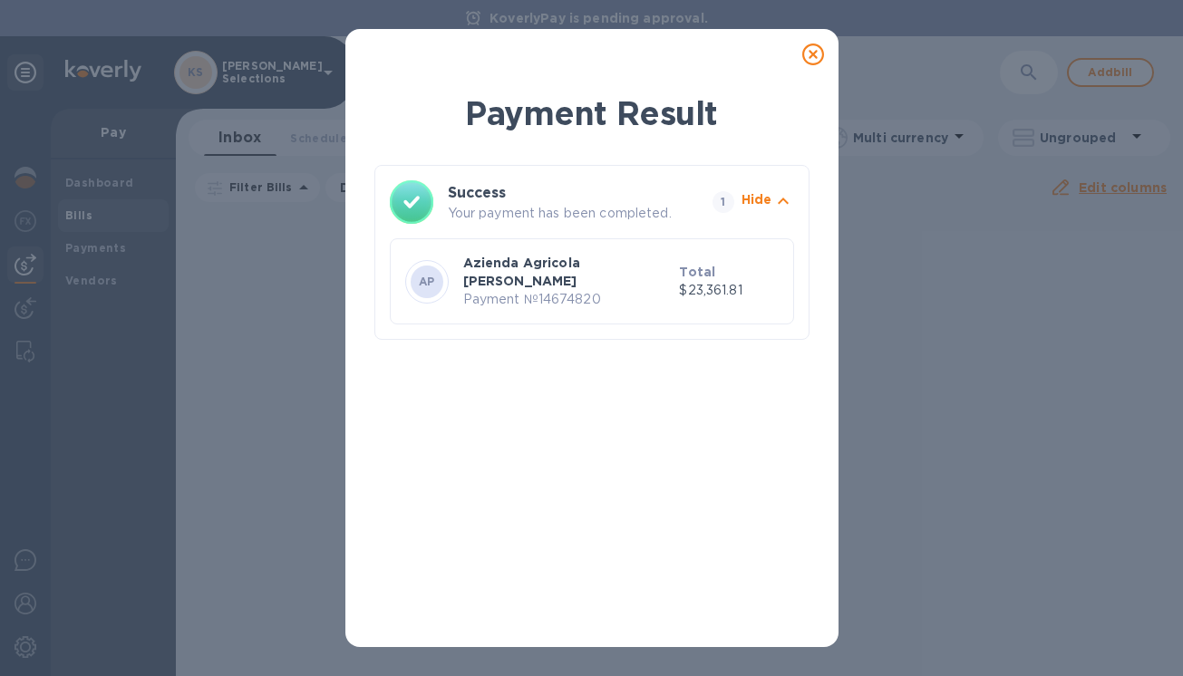
click at [816, 55] on icon at bounding box center [813, 54] width 22 height 22
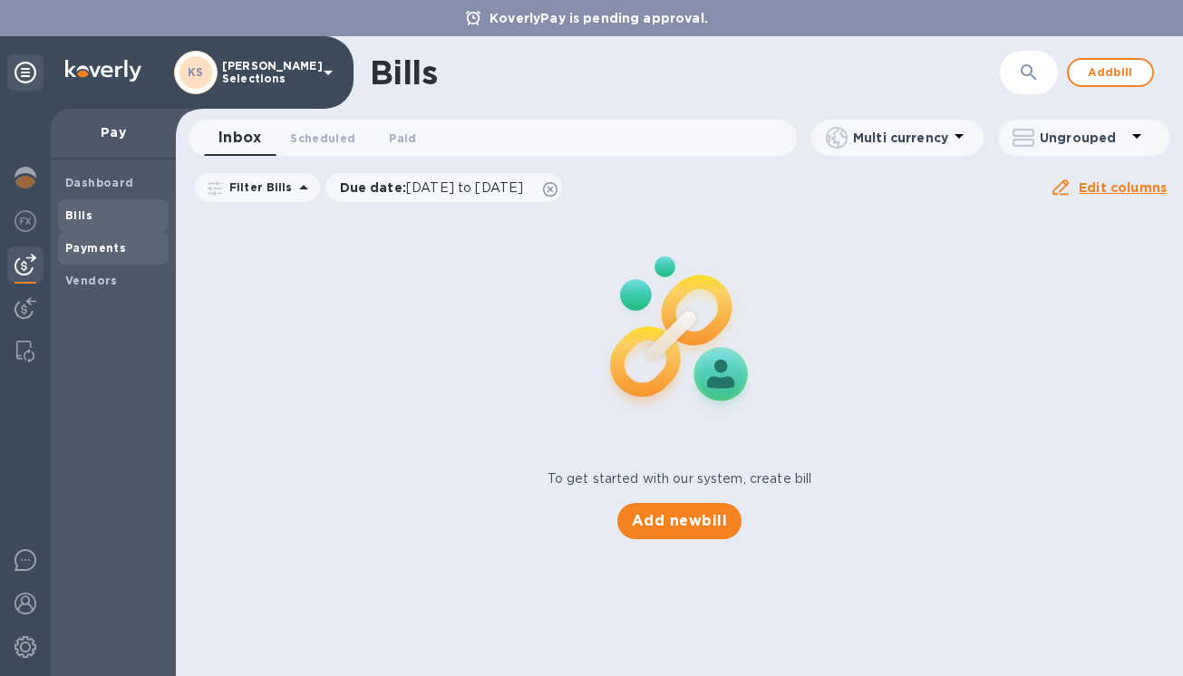
click at [87, 256] on span "Payments" at bounding box center [95, 248] width 61 height 18
